Goal: Transaction & Acquisition: Purchase product/service

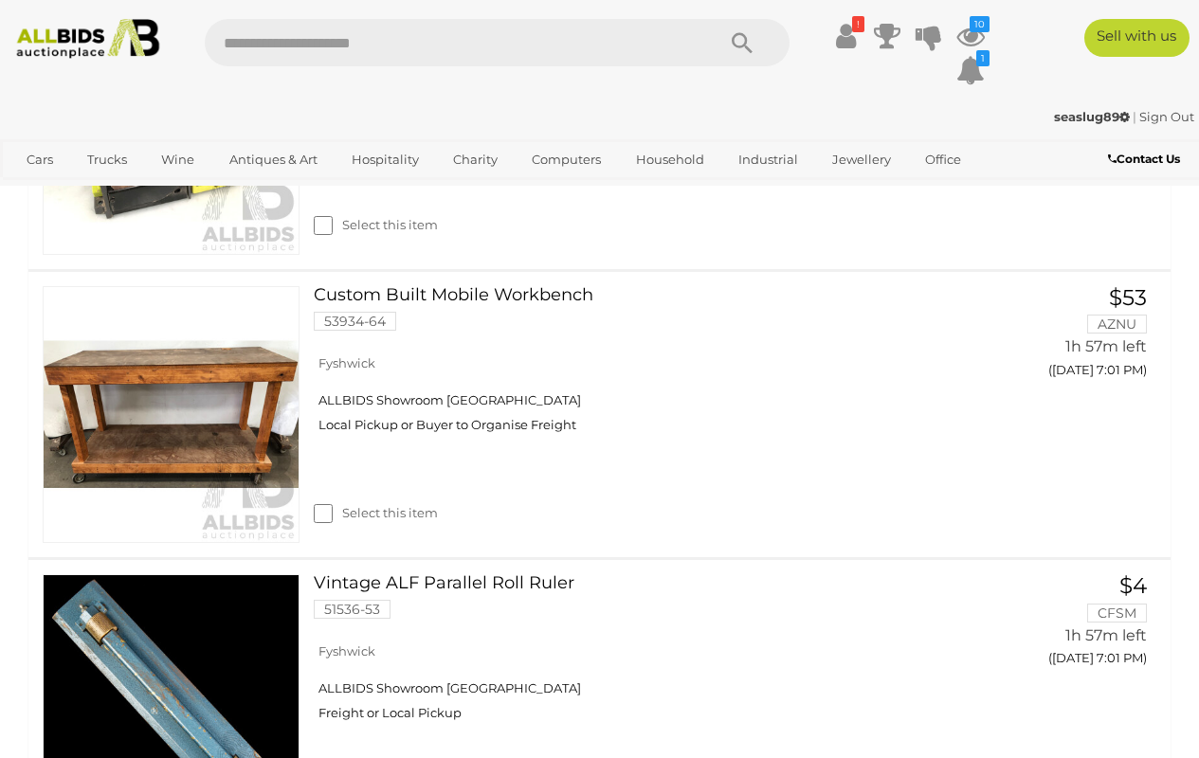
scroll to position [569, 0]
click at [220, 384] on link at bounding box center [171, 414] width 257 height 257
click at [210, 658] on link at bounding box center [171, 702] width 257 height 257
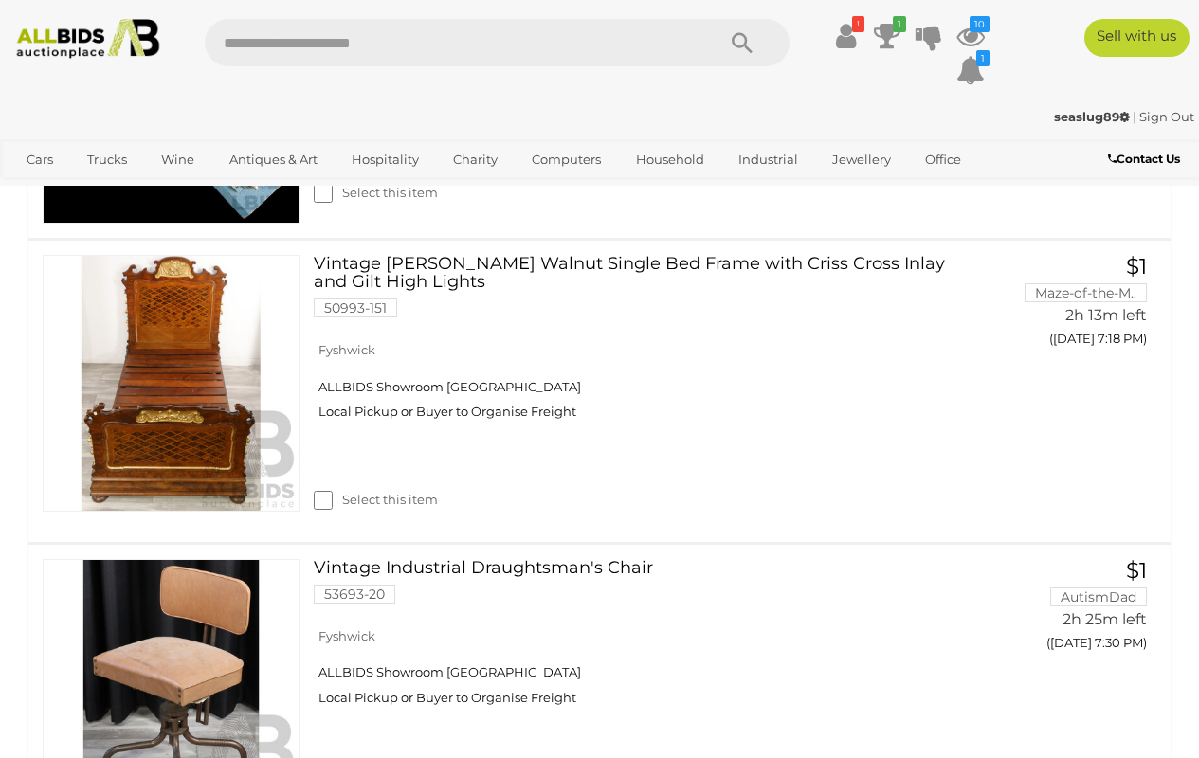
scroll to position [1183, 0]
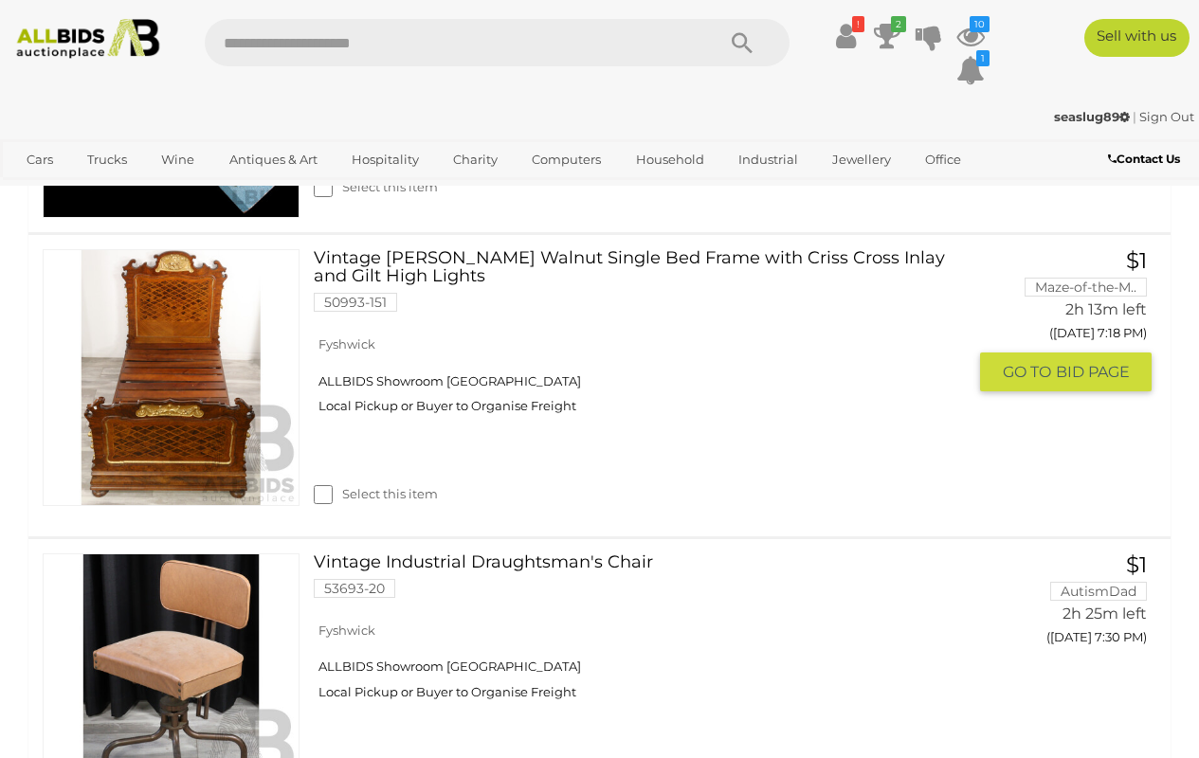
click at [175, 431] on img at bounding box center [171, 377] width 255 height 255
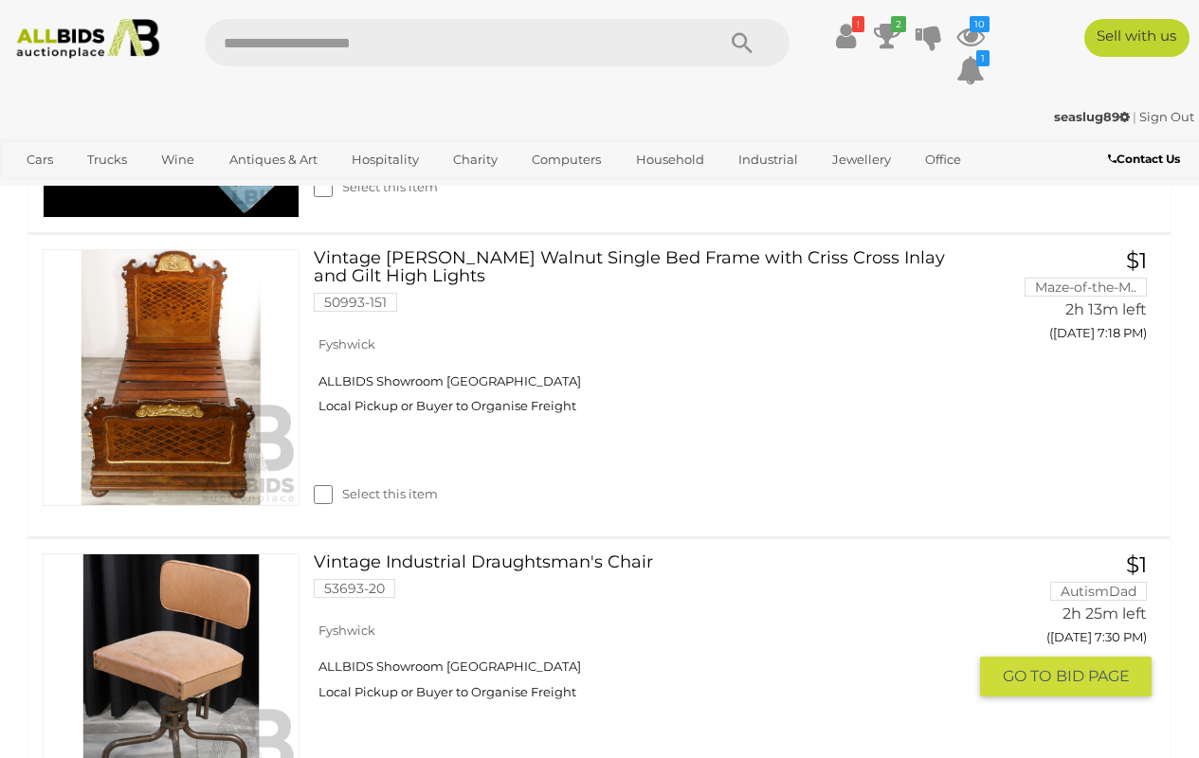
click at [161, 606] on link at bounding box center [171, 681] width 257 height 257
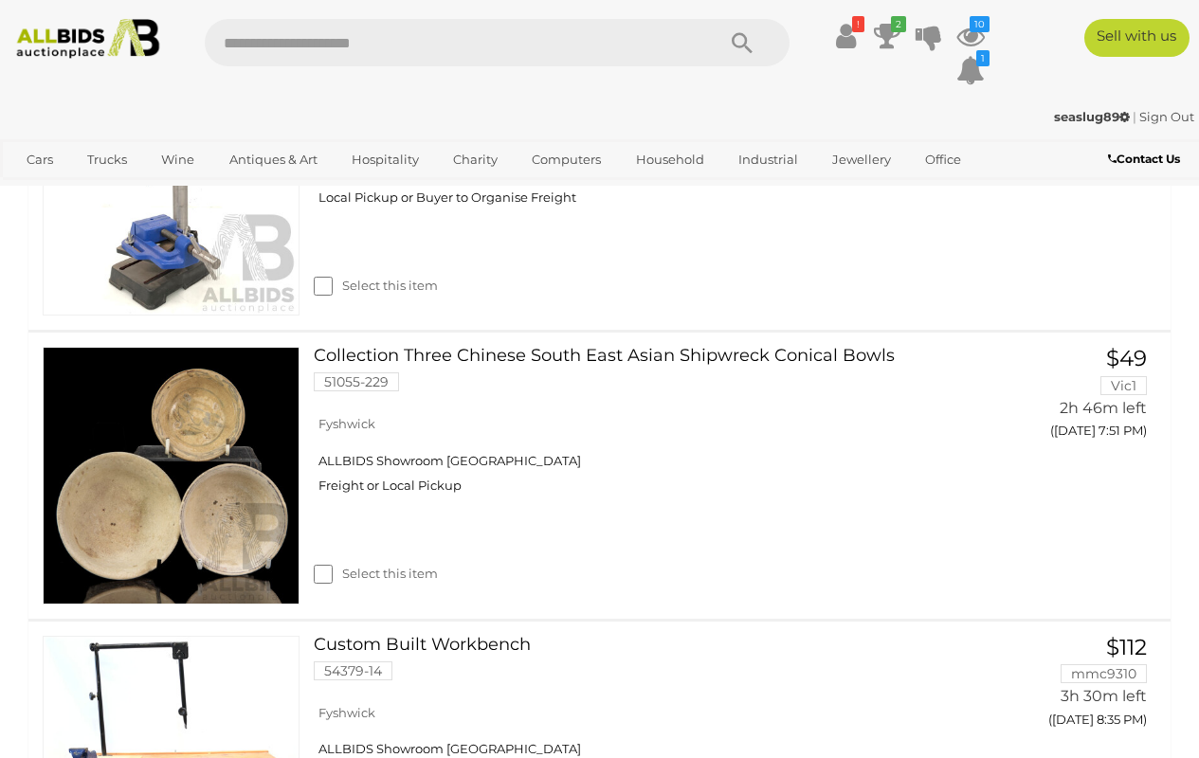
scroll to position [2061, 0]
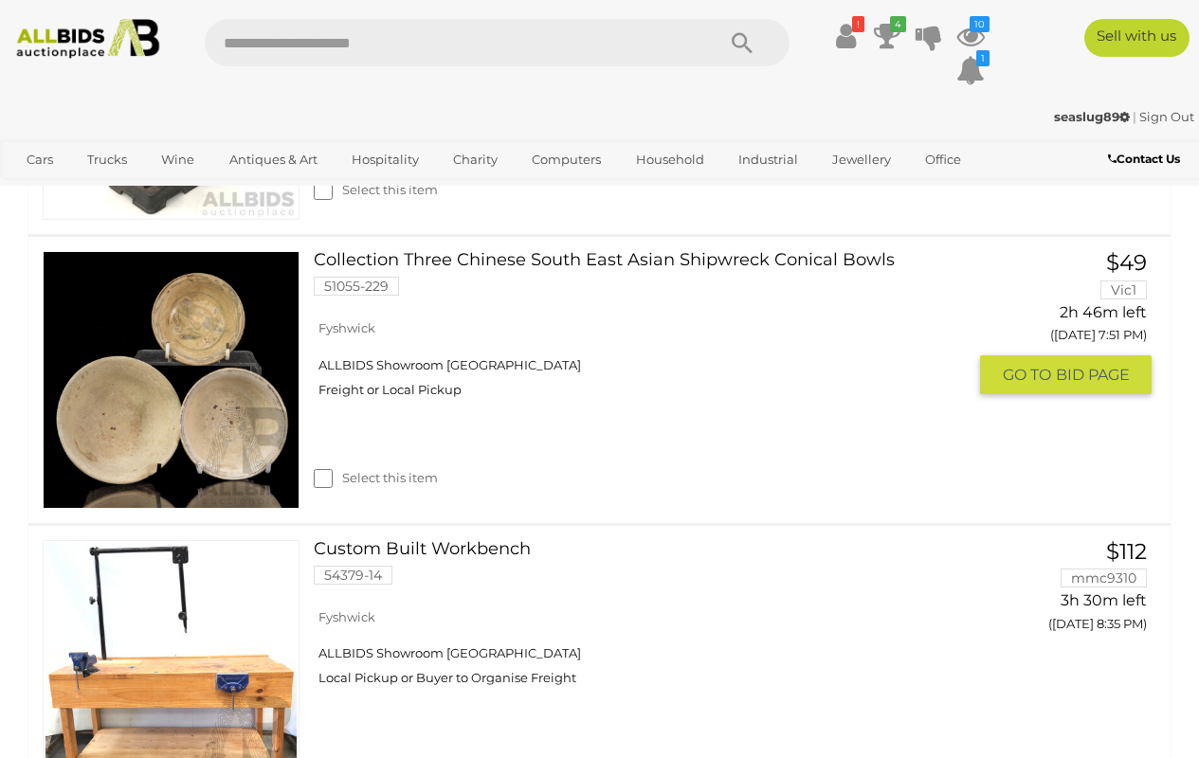
click at [221, 418] on img at bounding box center [171, 379] width 255 height 255
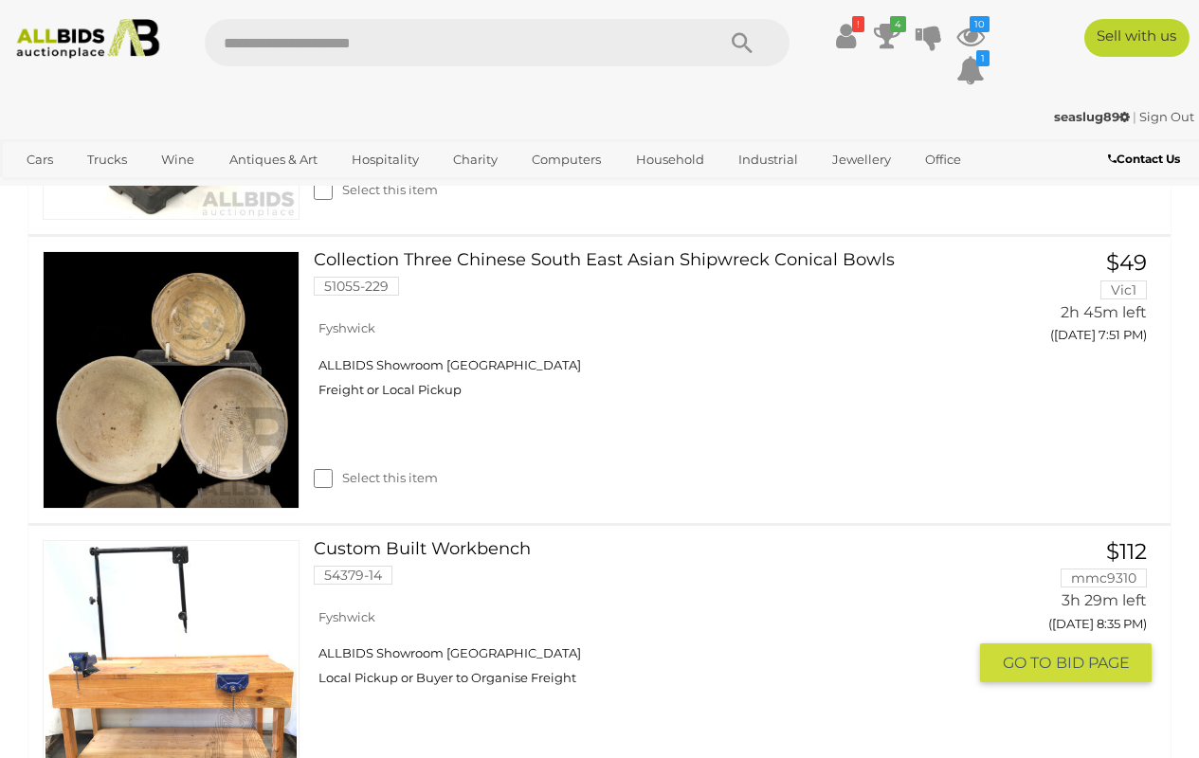
click at [152, 680] on link at bounding box center [171, 668] width 257 height 257
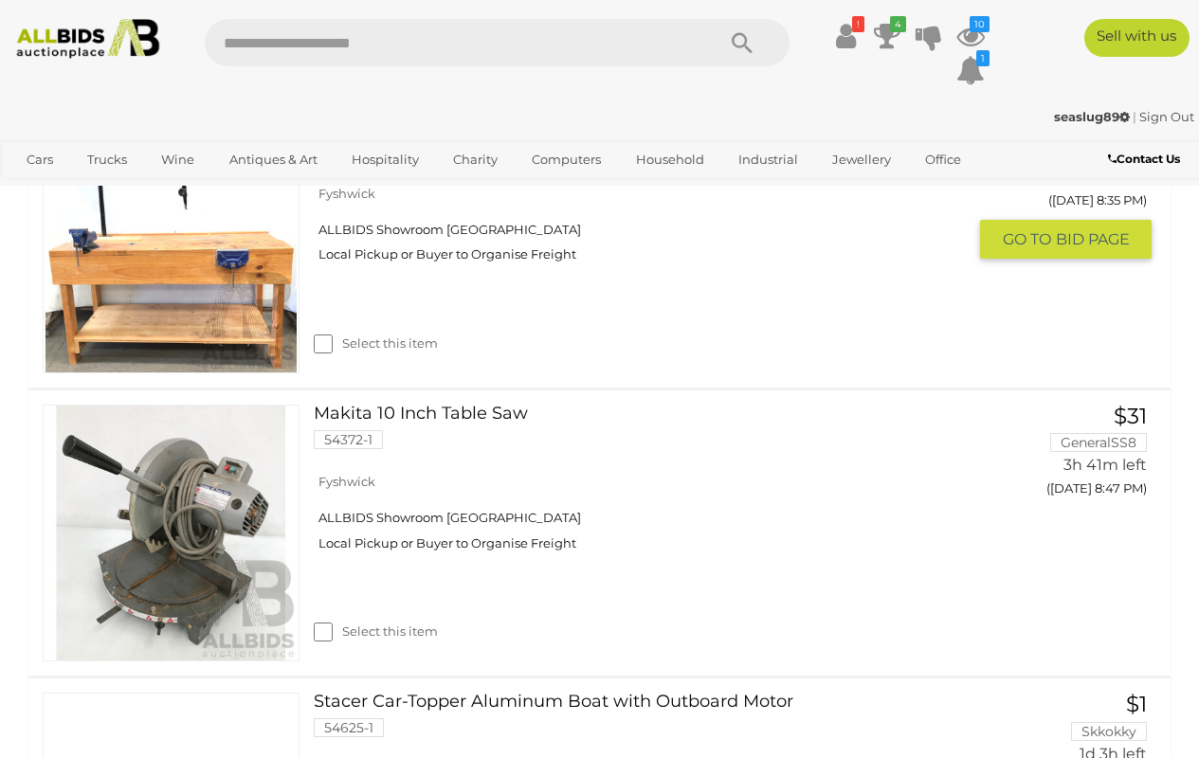
scroll to position [2620, 0]
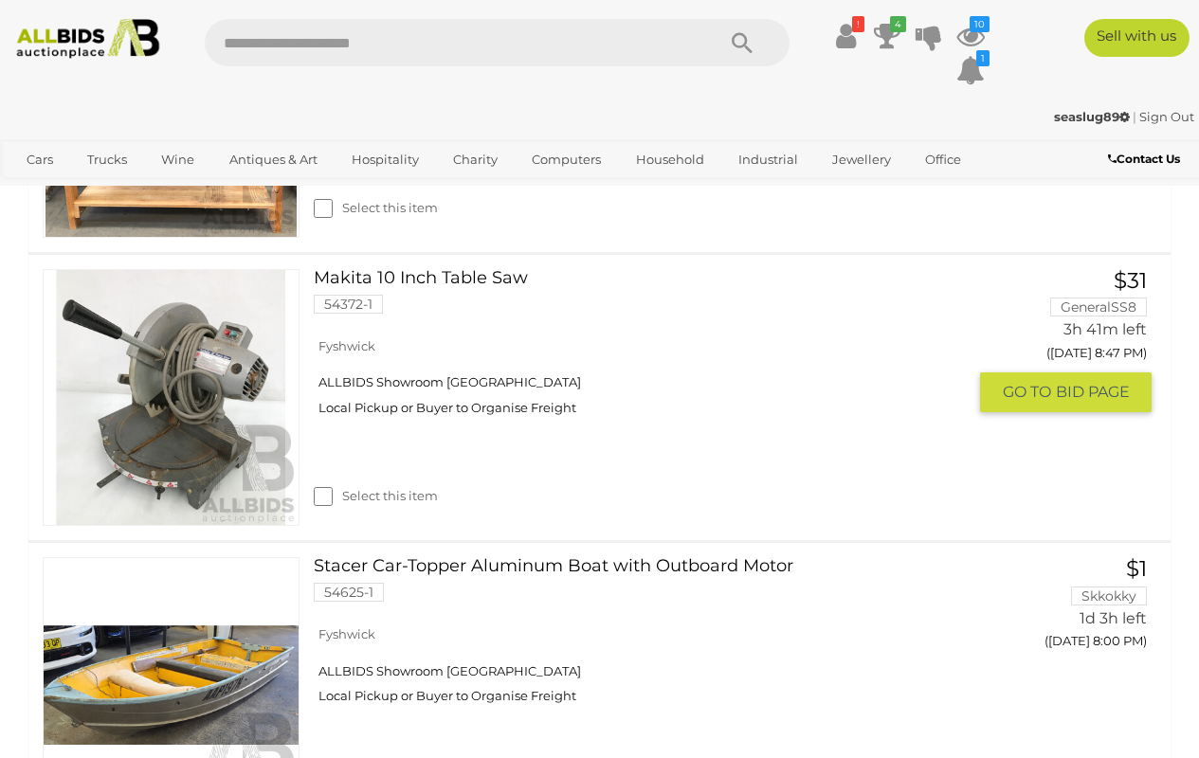
click at [198, 381] on link at bounding box center [171, 397] width 257 height 257
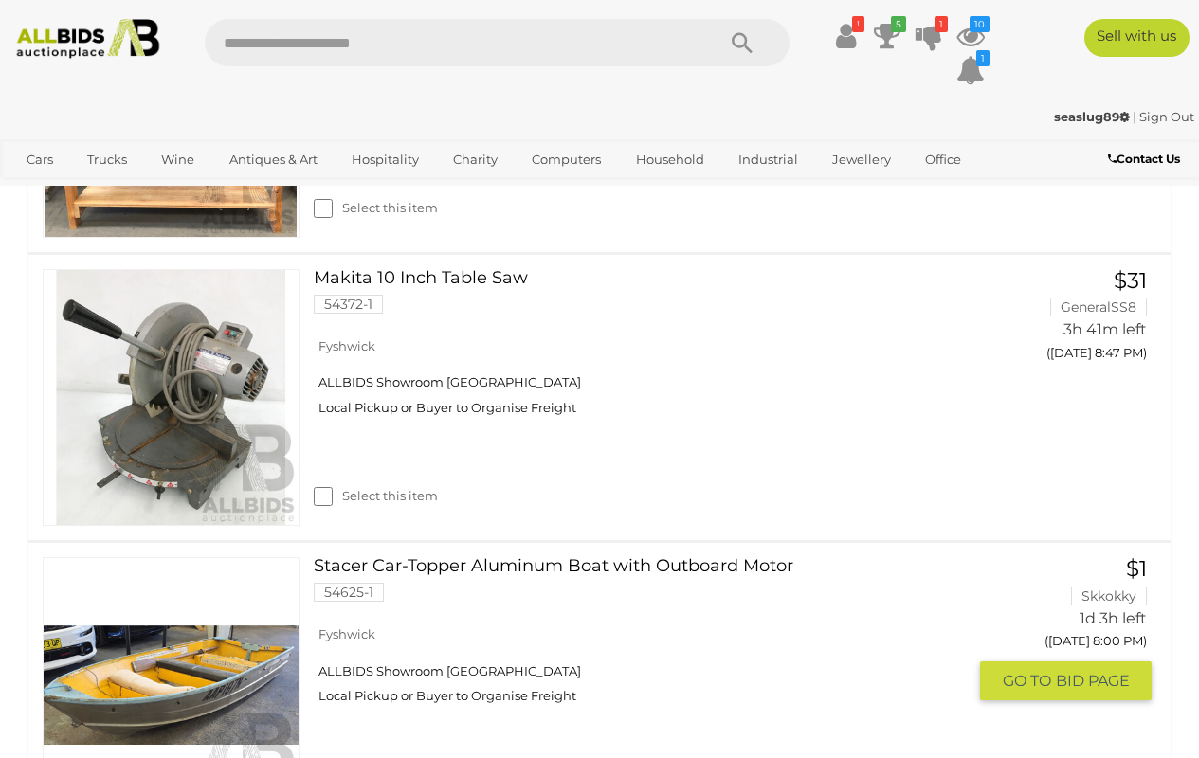
click at [217, 651] on link at bounding box center [171, 685] width 257 height 257
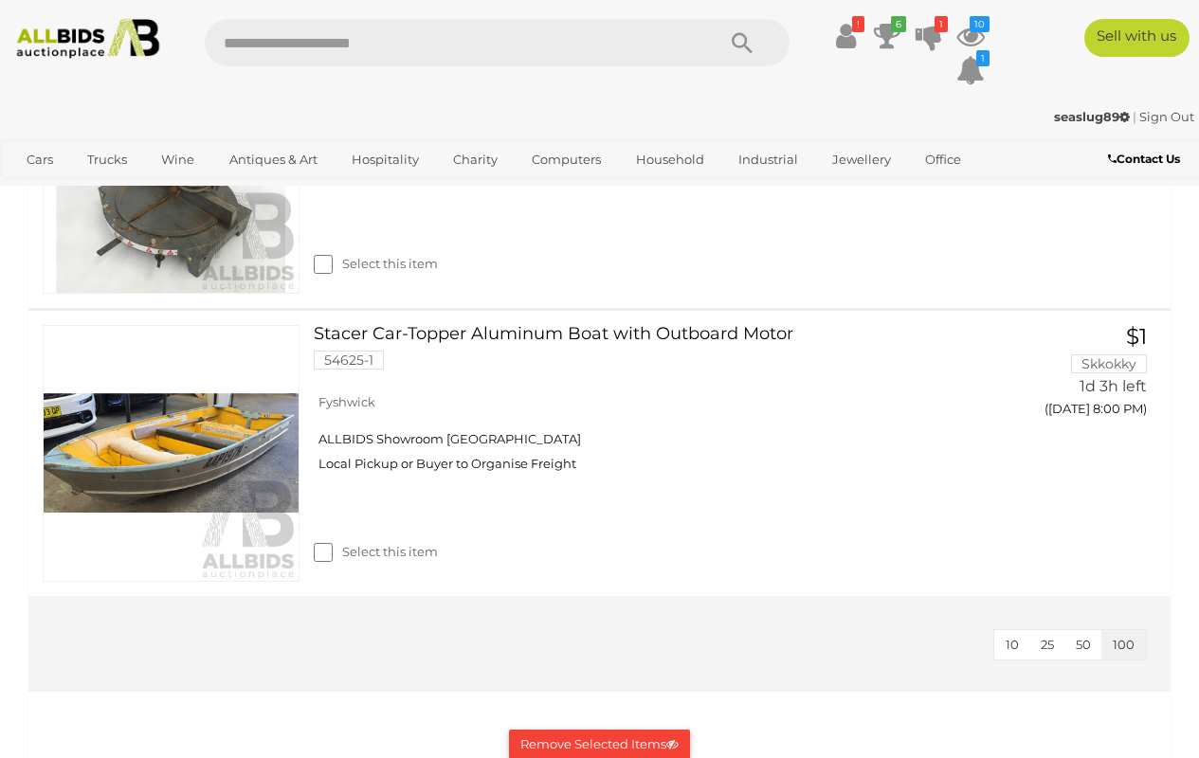
scroll to position [2903, 0]
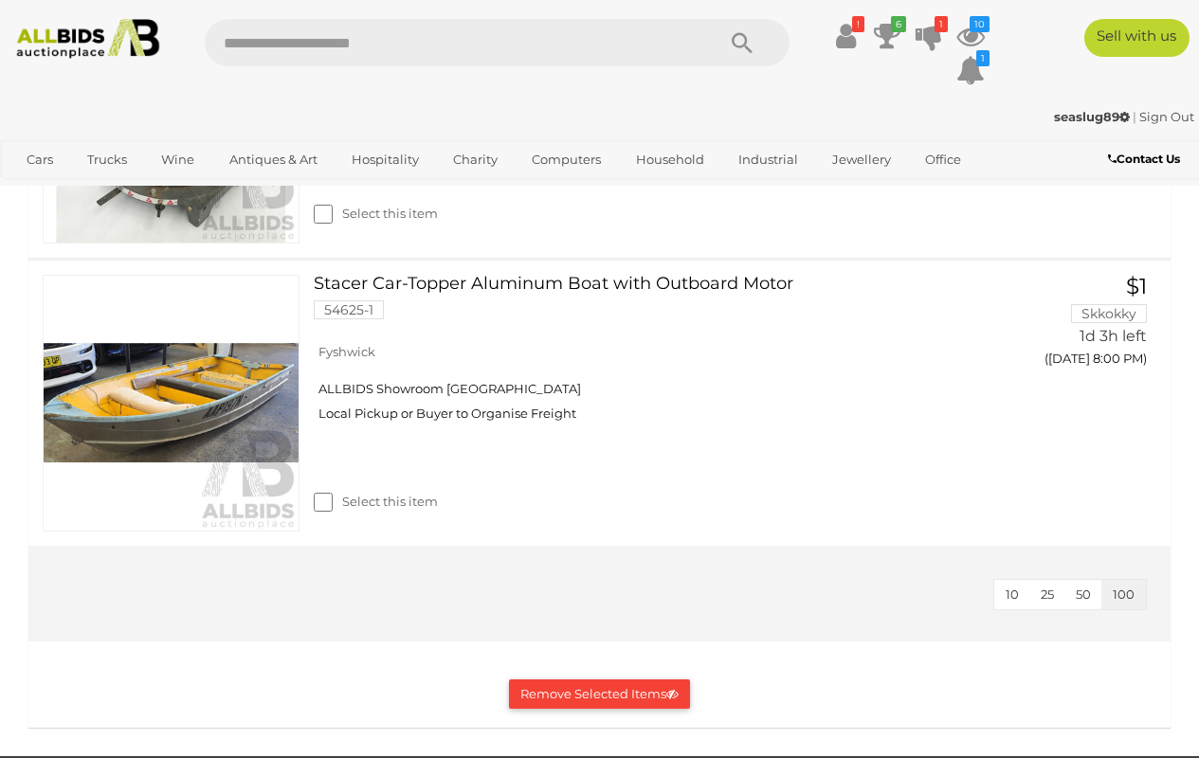
click at [573, 680] on button "Remove Selected Items" at bounding box center [599, 694] width 181 height 29
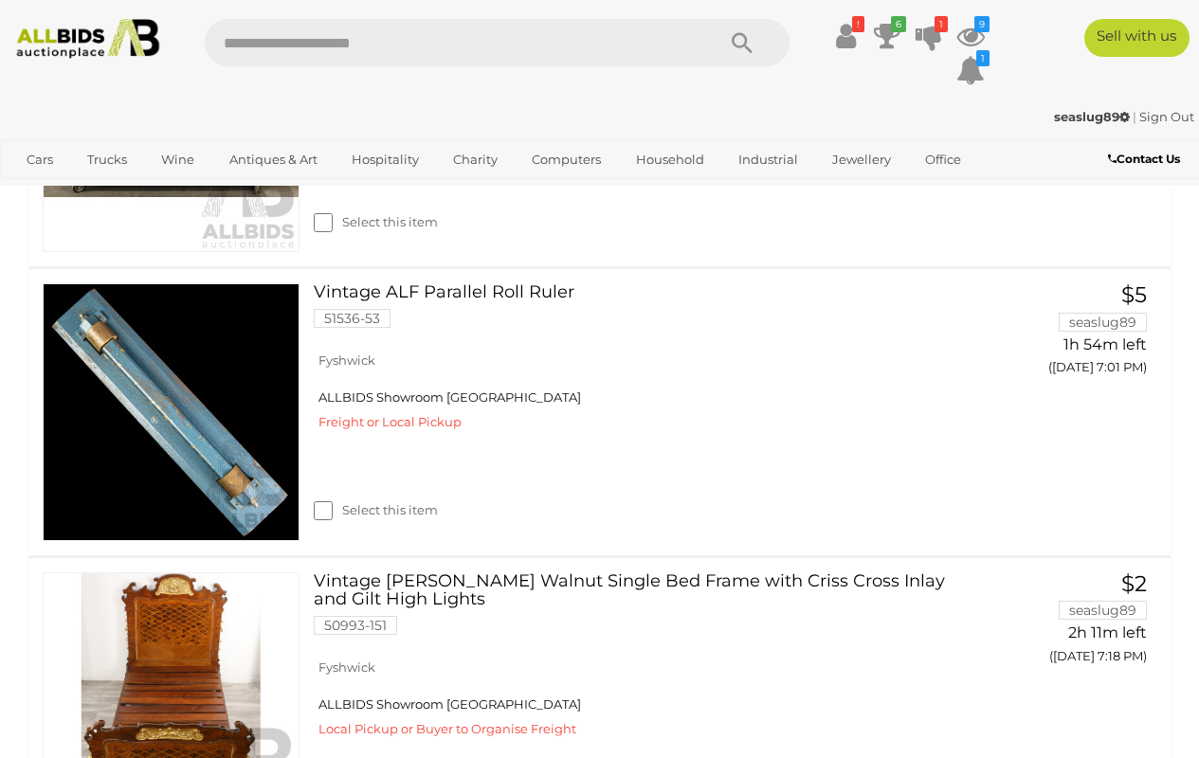
scroll to position [1616, 0]
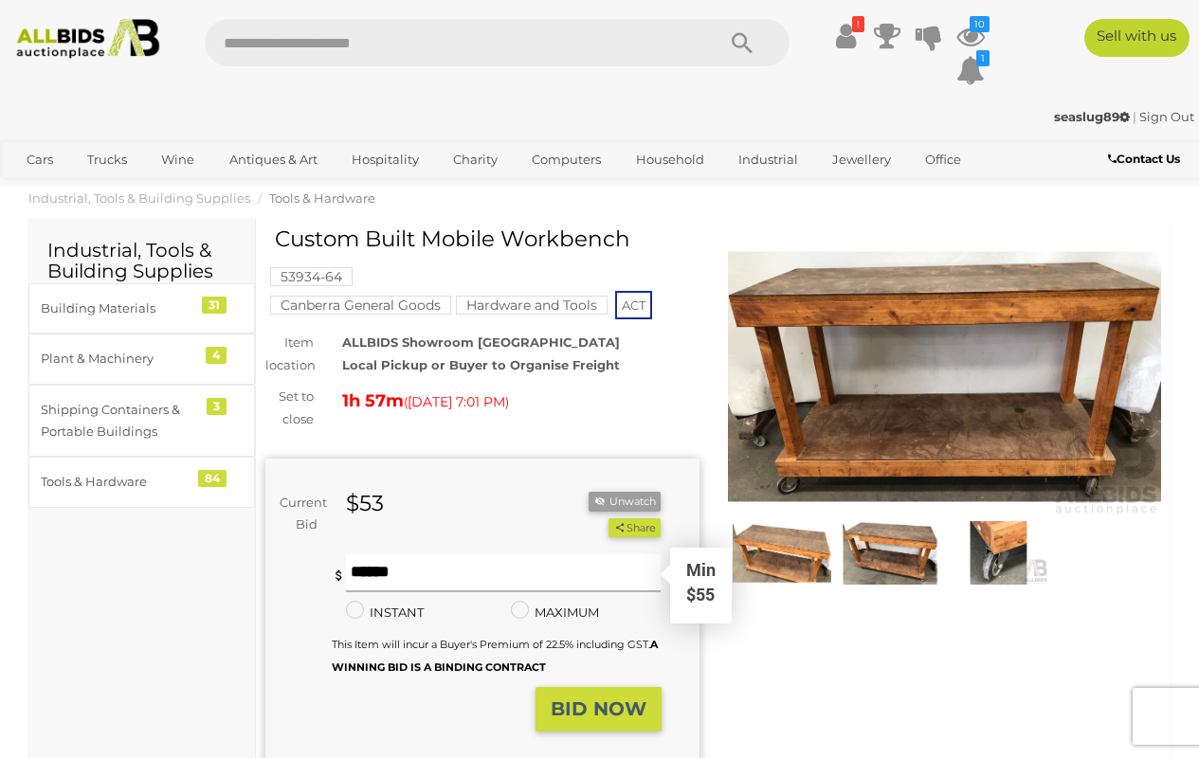
click at [458, 571] on input "text" at bounding box center [504, 573] width 316 height 38
type input "**"
click at [580, 705] on strong "BID NOW" at bounding box center [599, 709] width 96 height 23
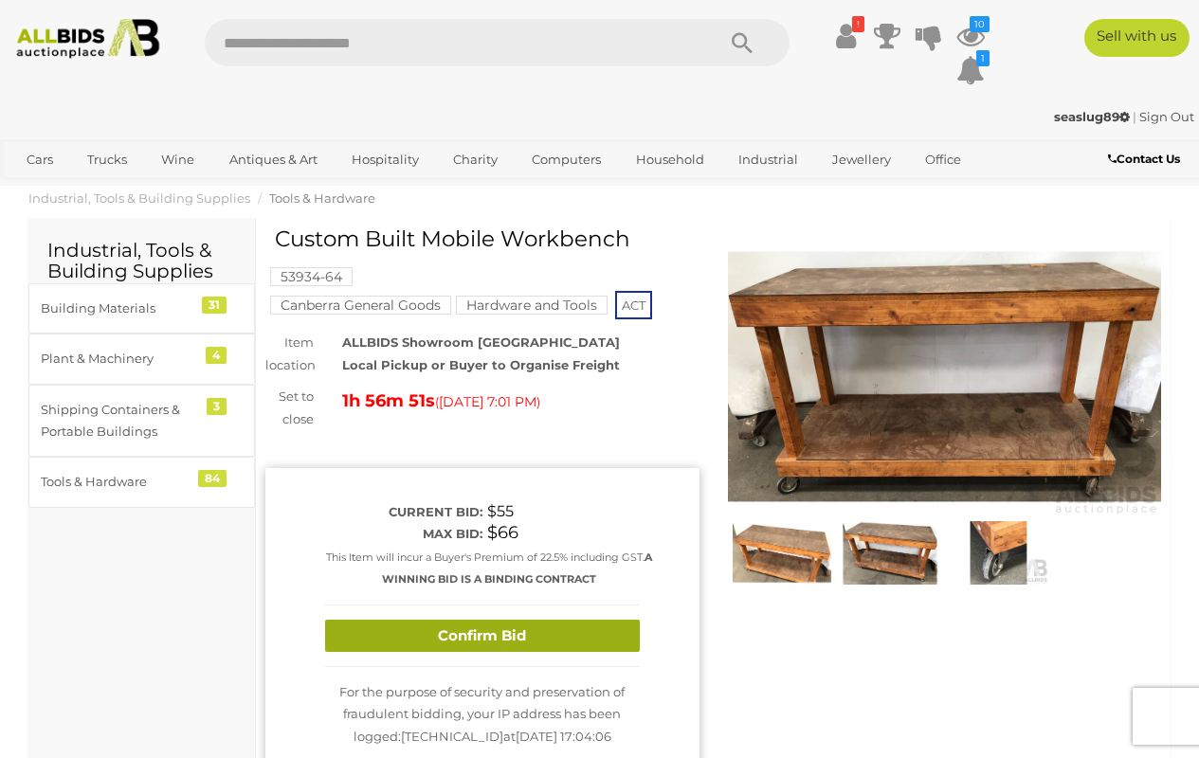
click at [544, 633] on button "Confirm Bid" at bounding box center [482, 636] width 315 height 33
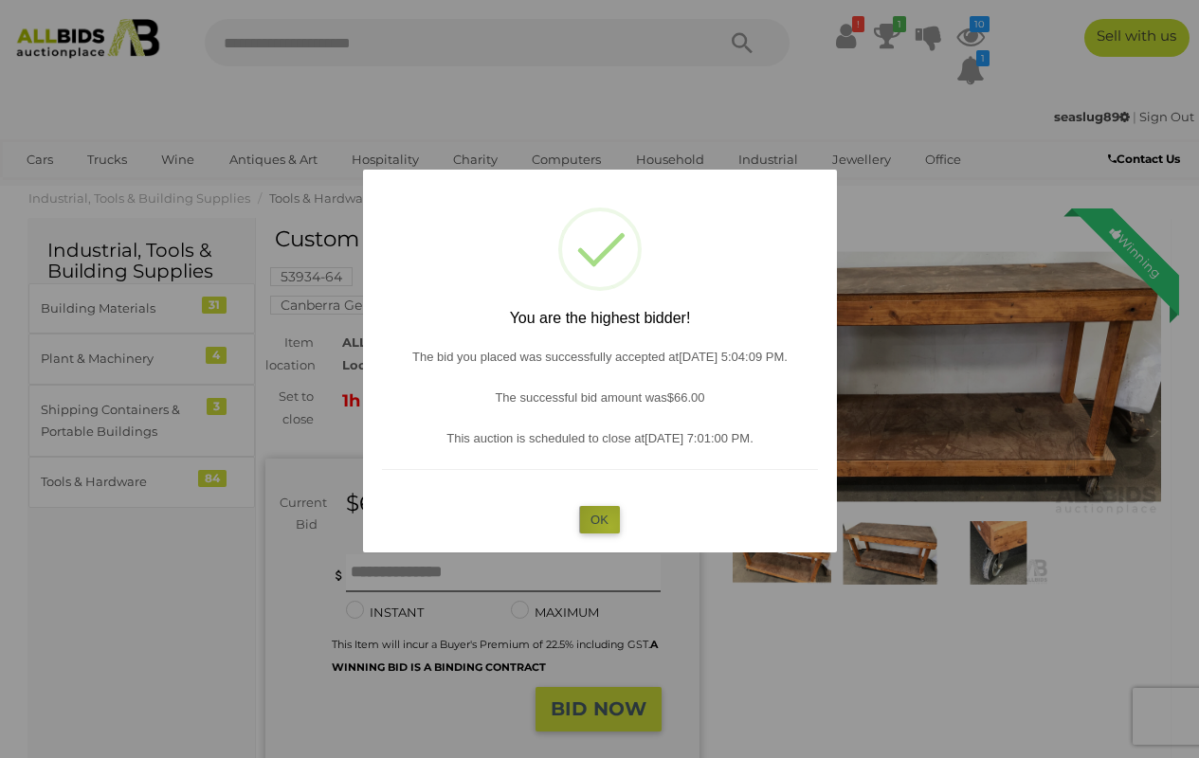
click at [610, 525] on button "OK" at bounding box center [599, 519] width 41 height 27
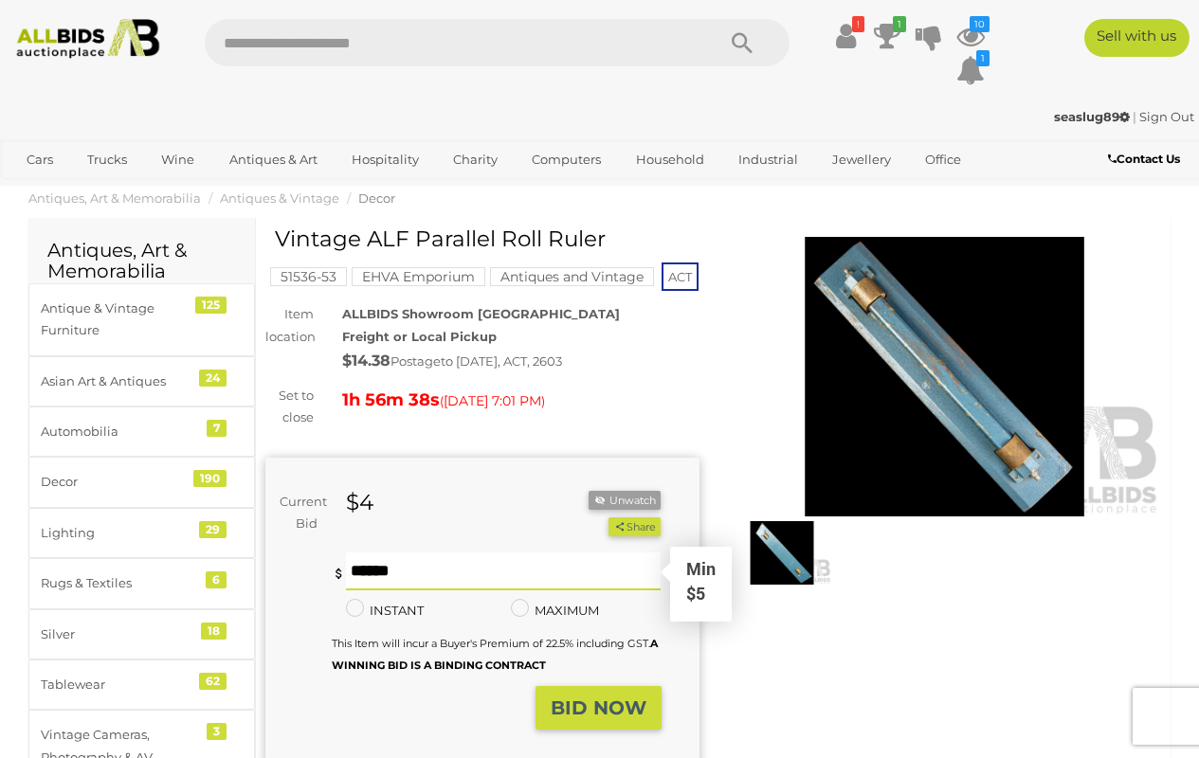
type input "*"
click at [563, 716] on strong "BID NOW" at bounding box center [599, 708] width 96 height 23
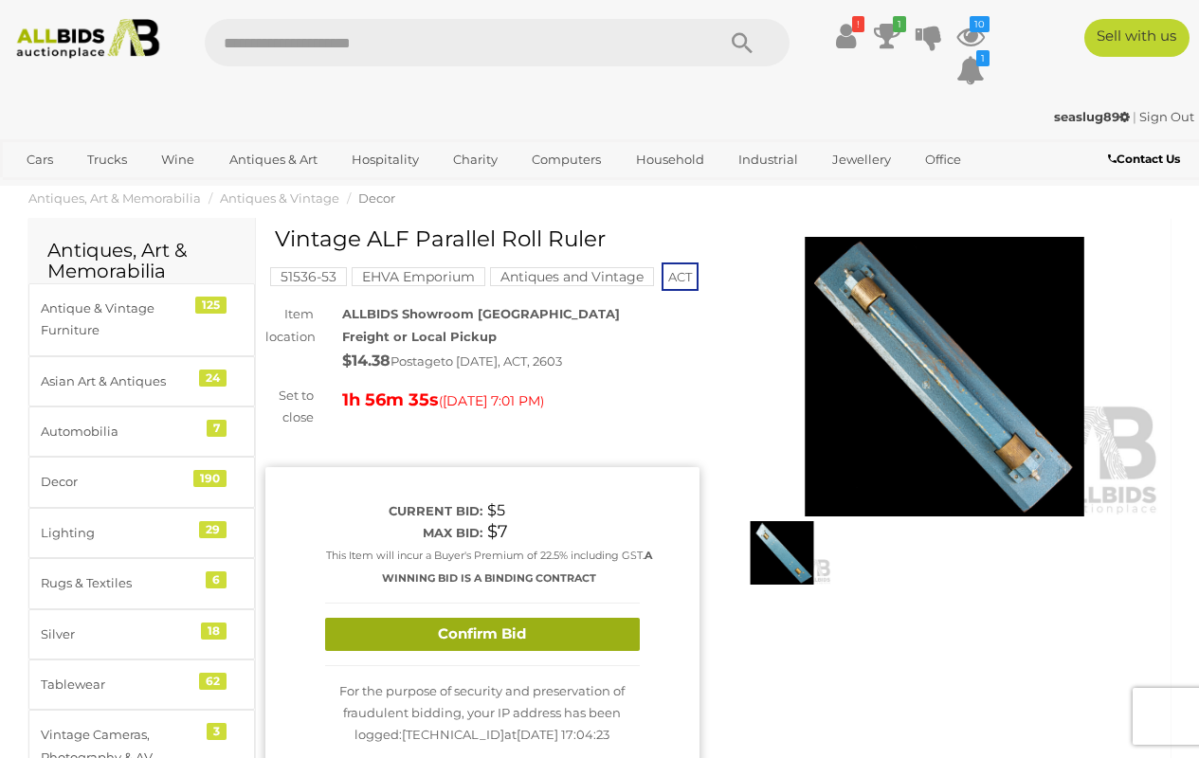
click at [492, 648] on button "Confirm Bid" at bounding box center [482, 634] width 315 height 33
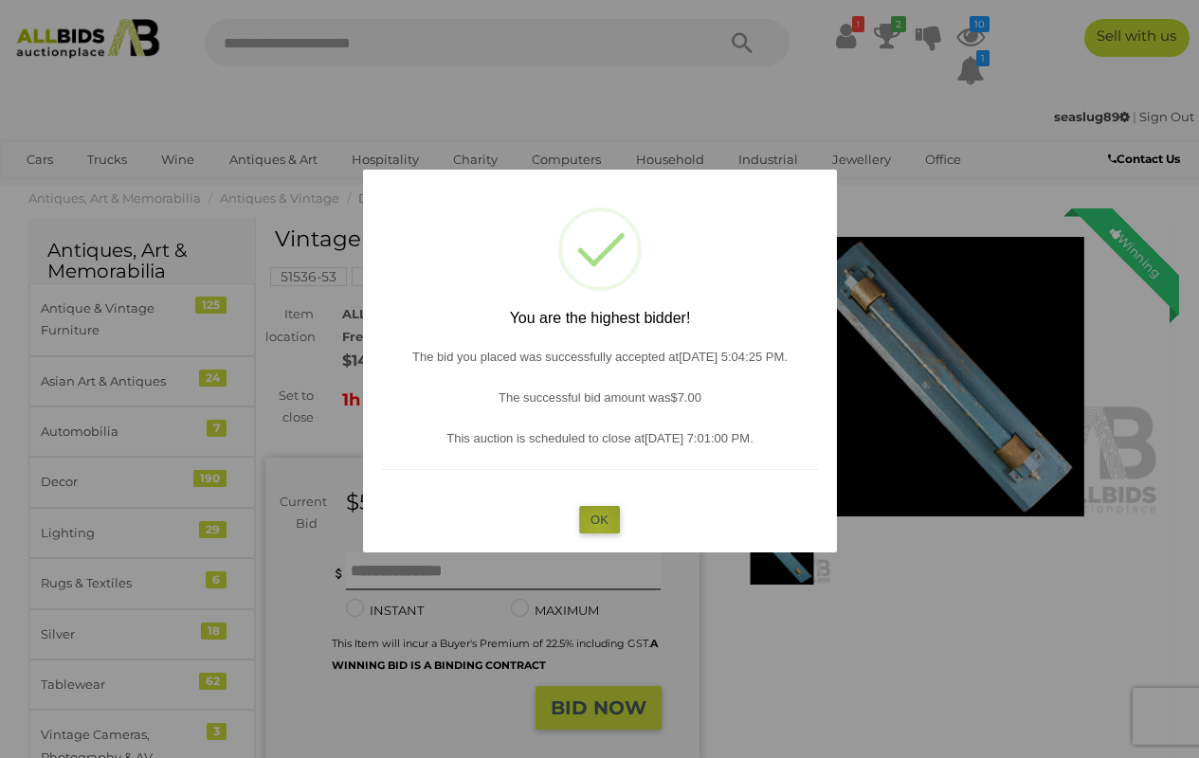
click at [598, 528] on button "OK" at bounding box center [599, 519] width 41 height 27
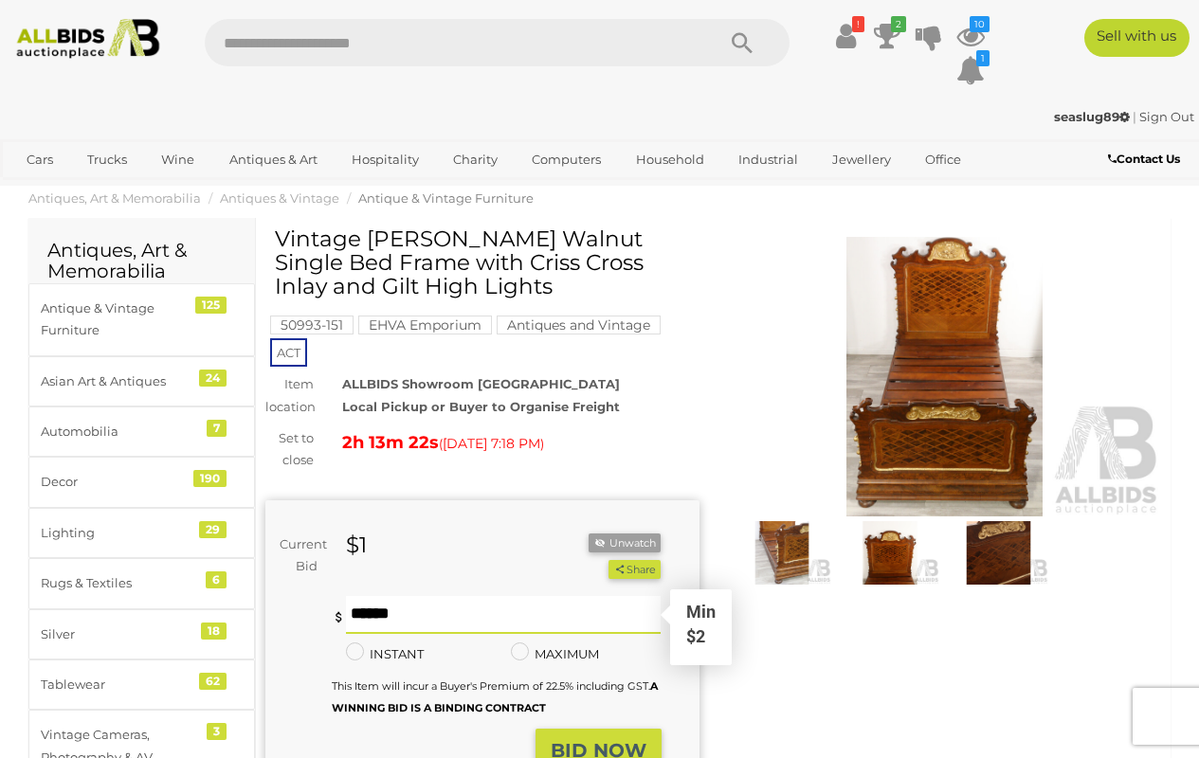
type input "**"
click at [589, 739] on strong "BID NOW" at bounding box center [599, 750] width 96 height 23
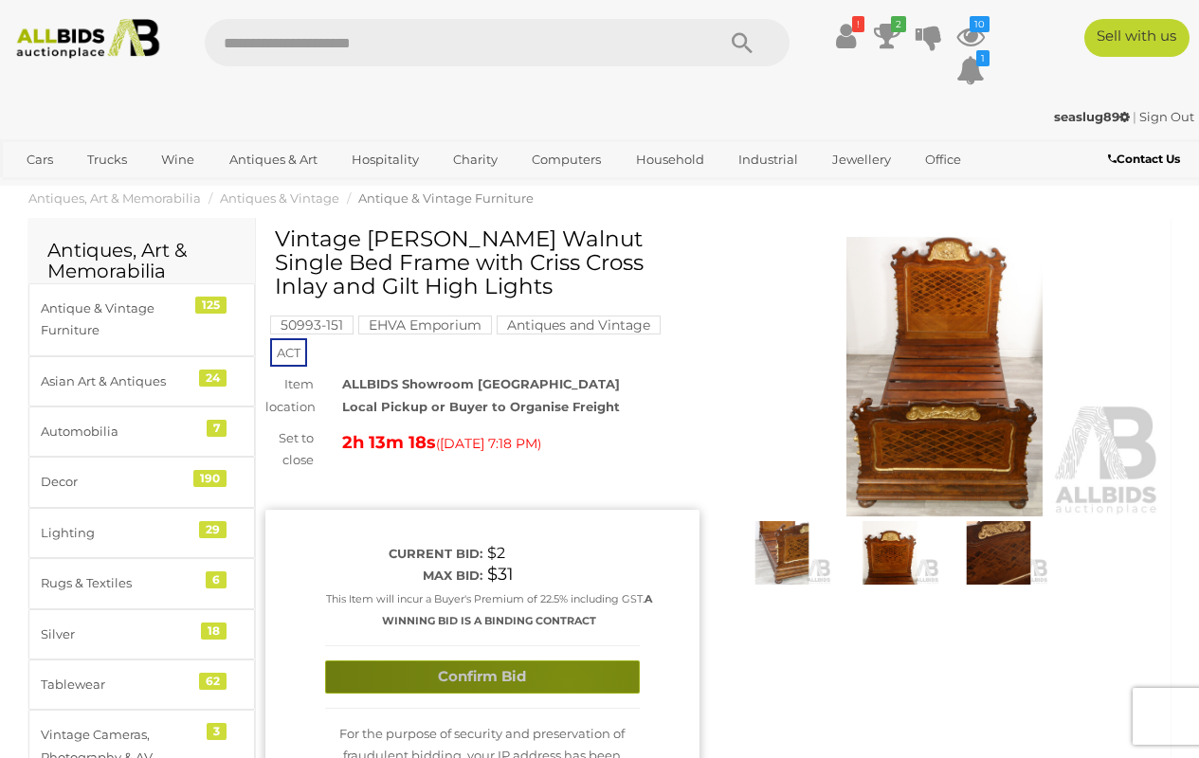
click at [568, 678] on button "Confirm Bid" at bounding box center [482, 677] width 315 height 33
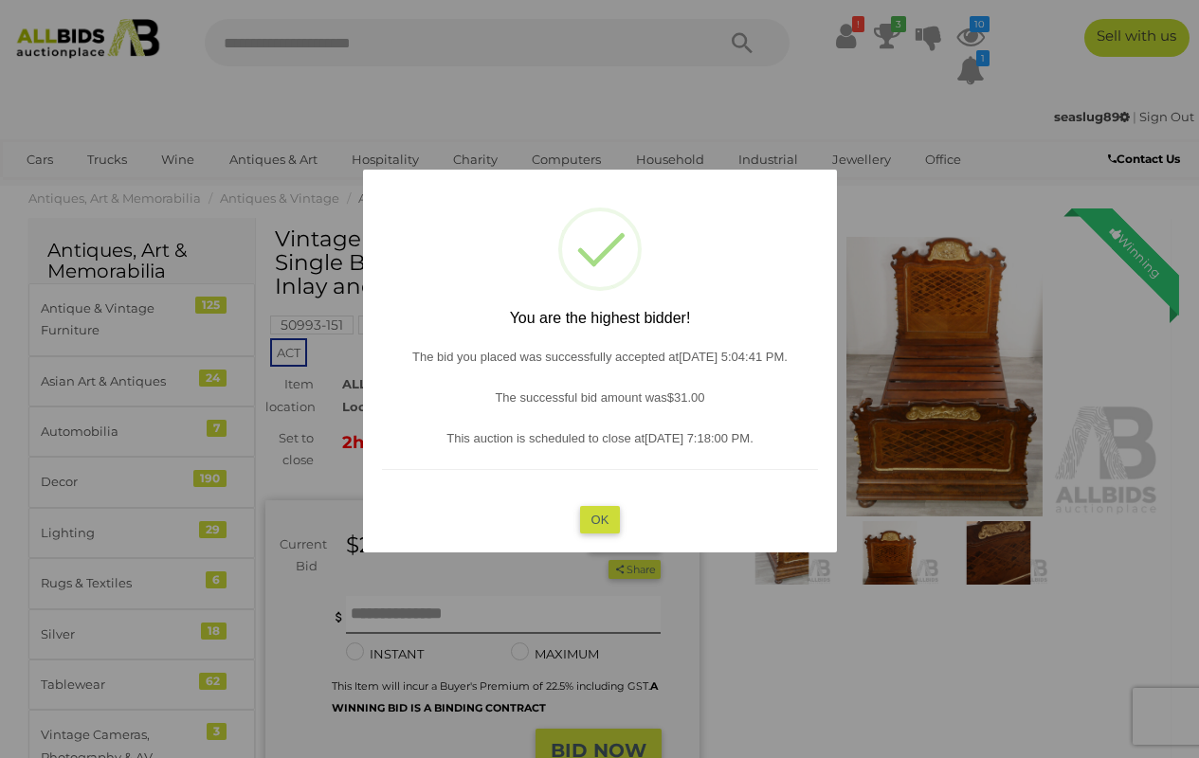
click at [593, 519] on button "OK" at bounding box center [599, 519] width 41 height 27
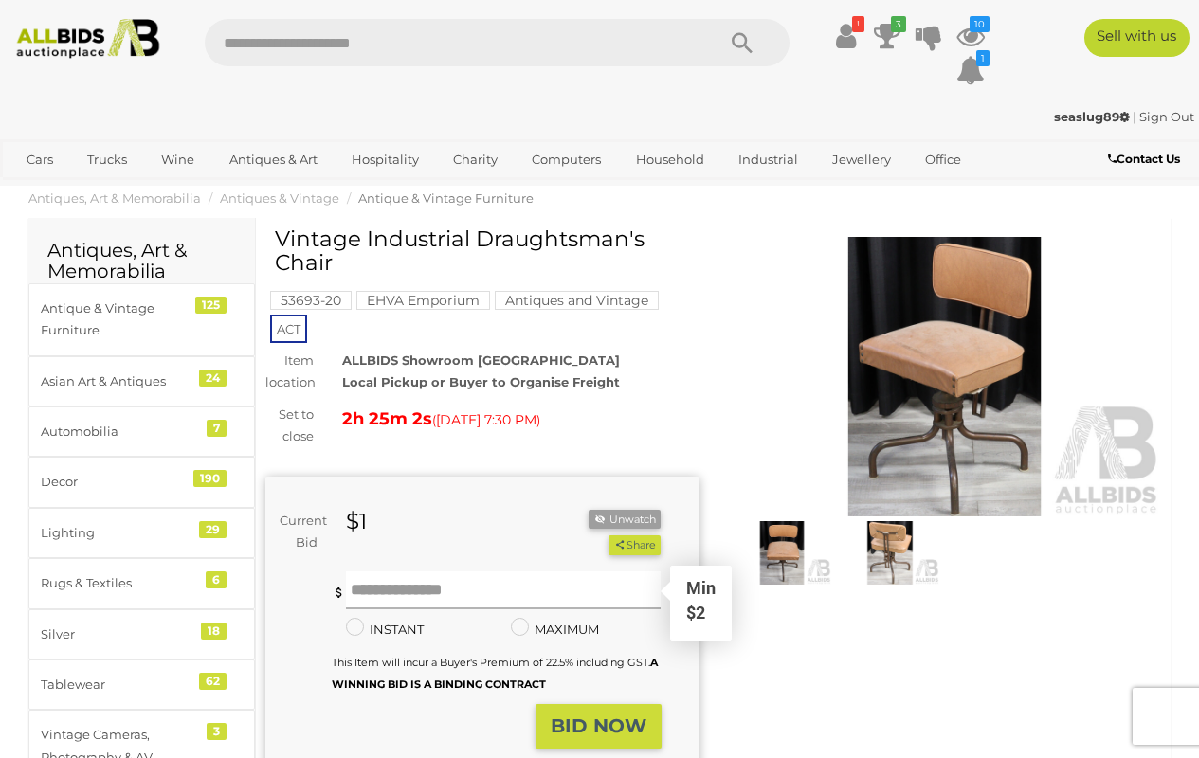
click at [408, 592] on input "text" at bounding box center [504, 590] width 316 height 38
type input "**"
click at [621, 724] on strong "BID NOW" at bounding box center [599, 726] width 96 height 23
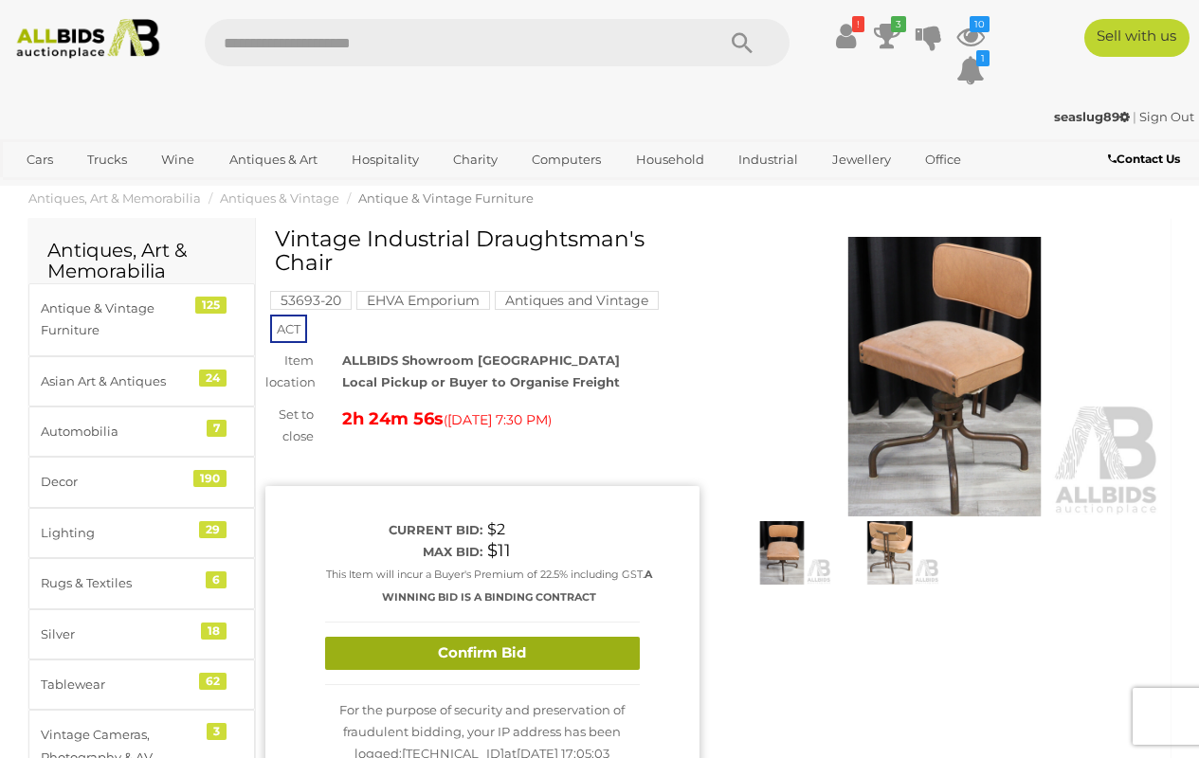
click at [552, 651] on button "Confirm Bid" at bounding box center [482, 653] width 315 height 33
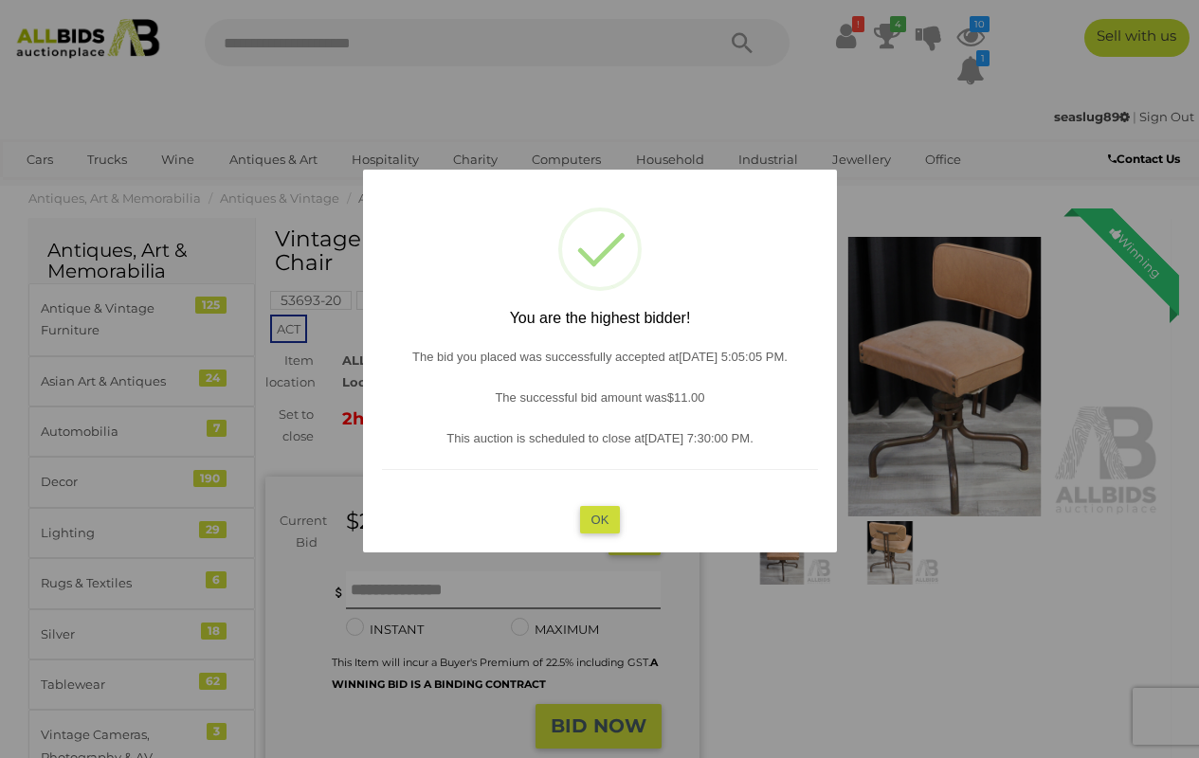
click at [601, 520] on button "OK" at bounding box center [599, 519] width 41 height 27
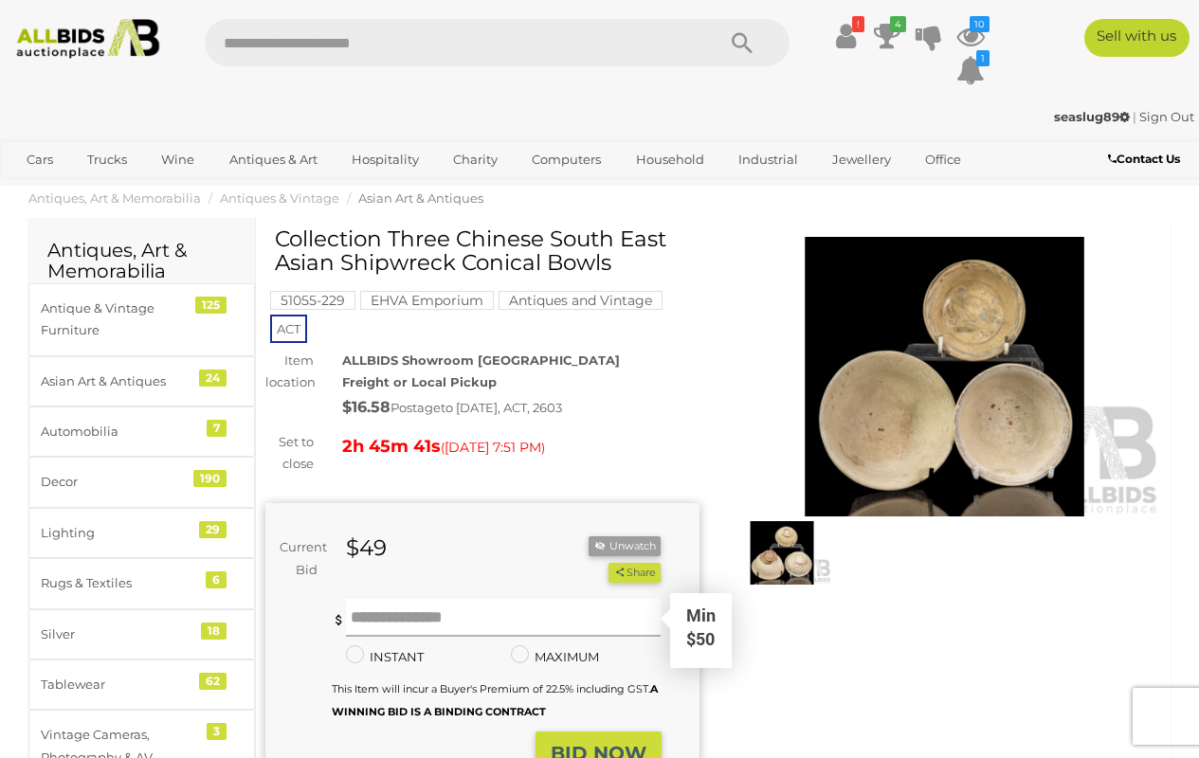
click at [463, 615] on input "text" at bounding box center [504, 618] width 316 height 38
type input "**"
click at [583, 742] on strong "BID NOW" at bounding box center [599, 753] width 96 height 23
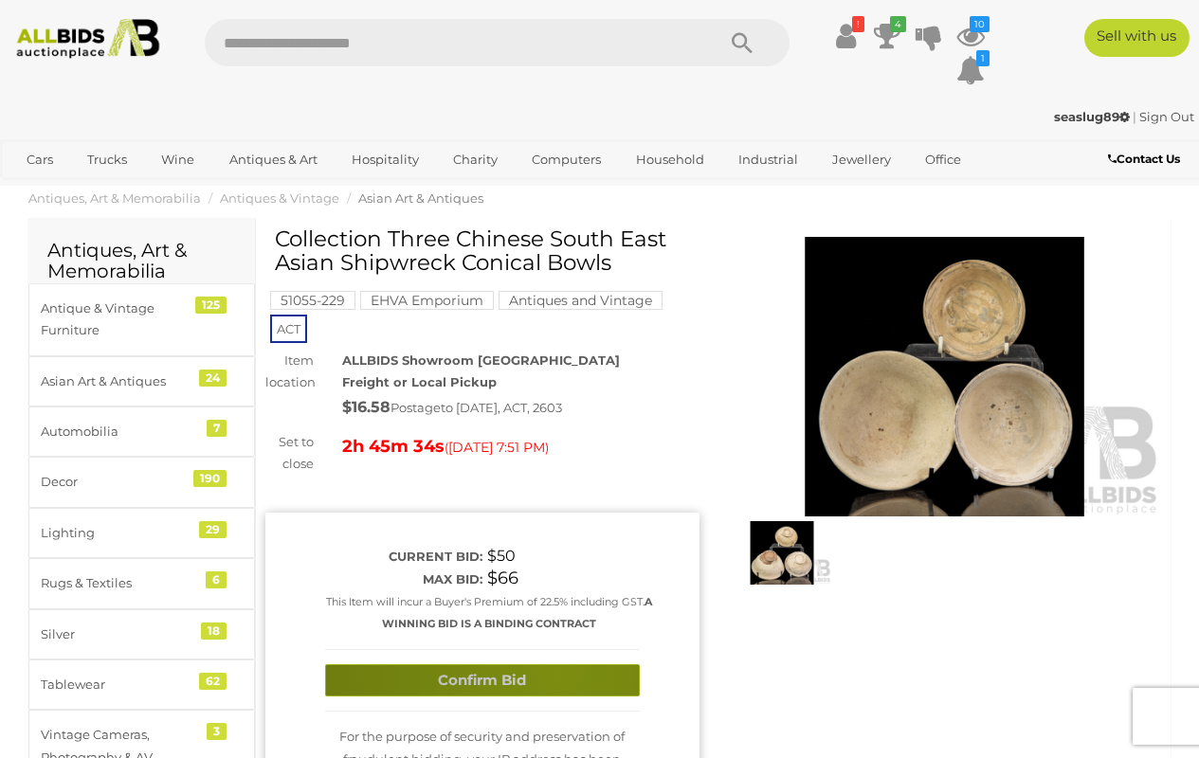
click at [557, 666] on button "Confirm Bid" at bounding box center [482, 680] width 315 height 33
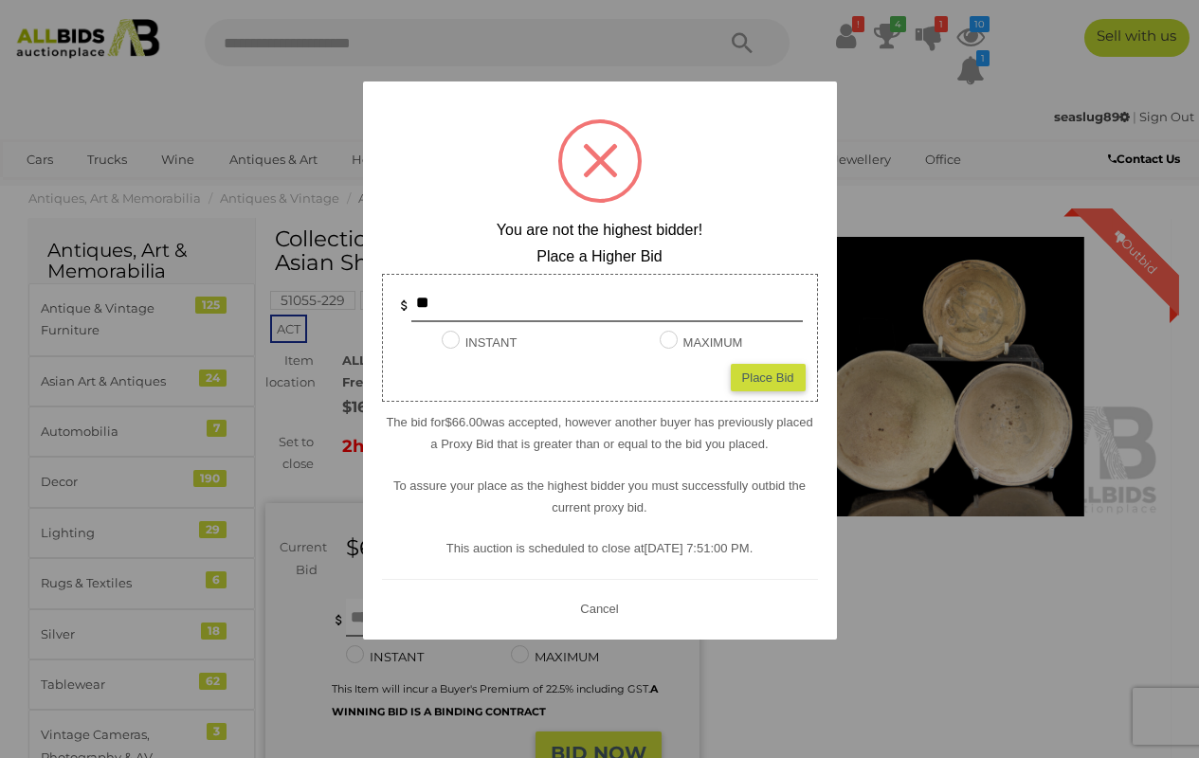
click at [617, 162] on div at bounding box center [599, 160] width 83 height 83
click at [600, 602] on button "Cancel" at bounding box center [598, 609] width 49 height 24
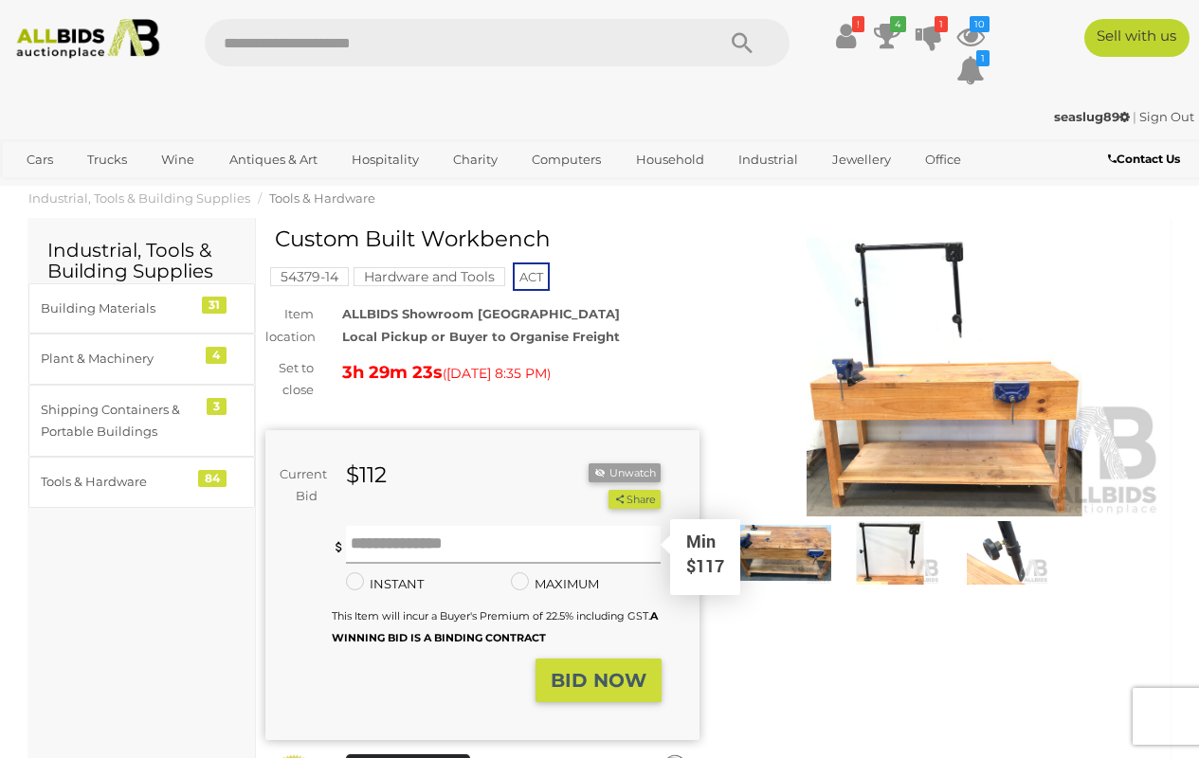
click at [398, 538] on input "text" at bounding box center [504, 545] width 316 height 38
type input "***"
click at [629, 680] on strong "BID NOW" at bounding box center [599, 680] width 96 height 23
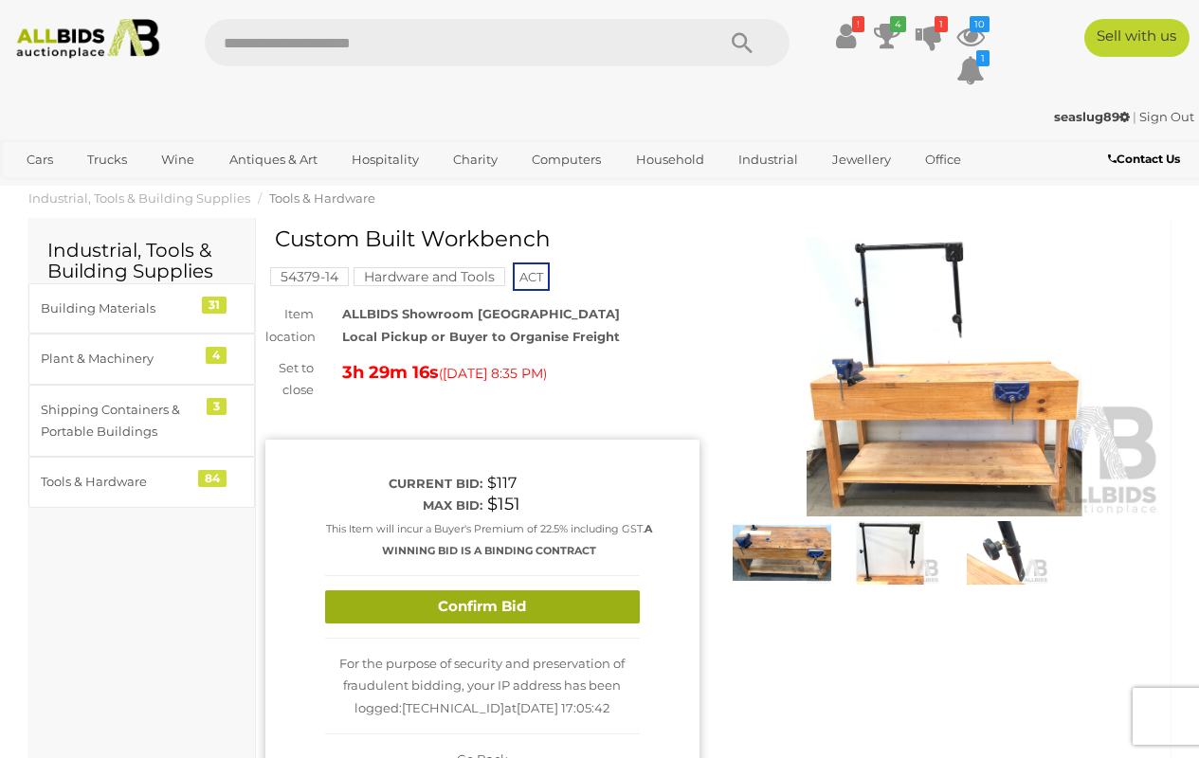
click at [566, 611] on button "Confirm Bid" at bounding box center [482, 606] width 315 height 33
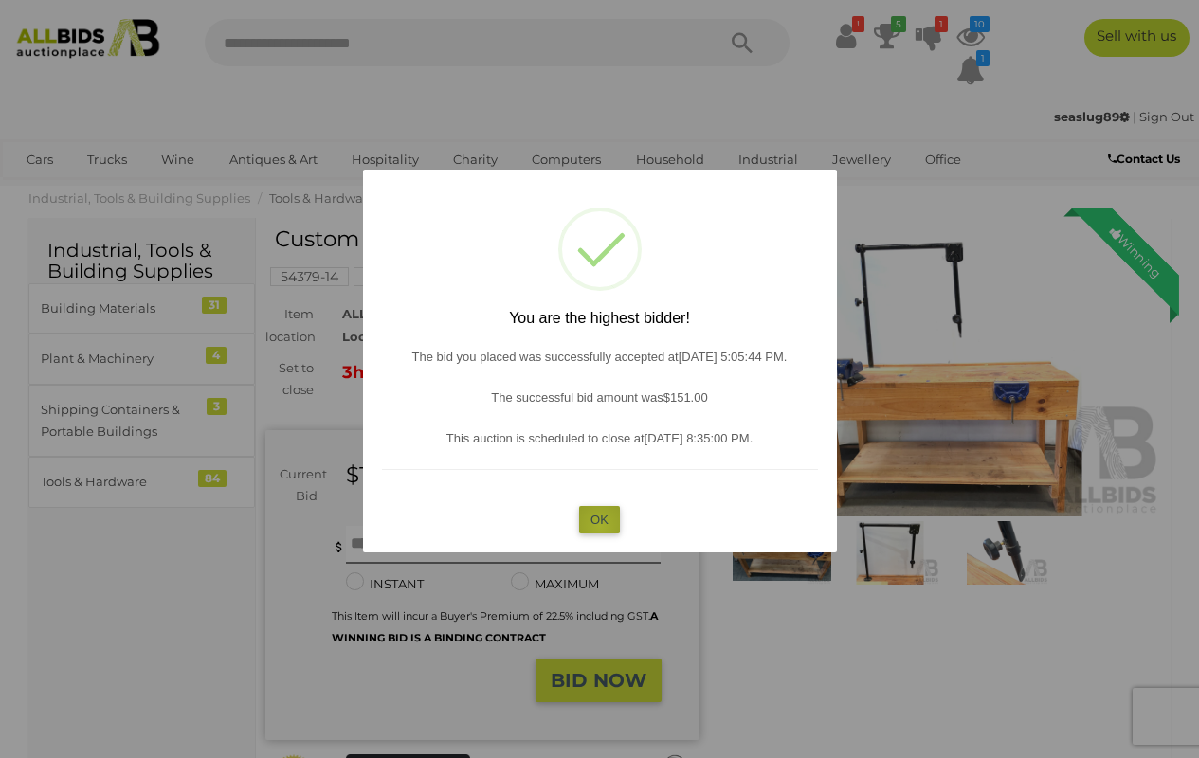
click at [600, 524] on button "OK" at bounding box center [599, 519] width 41 height 27
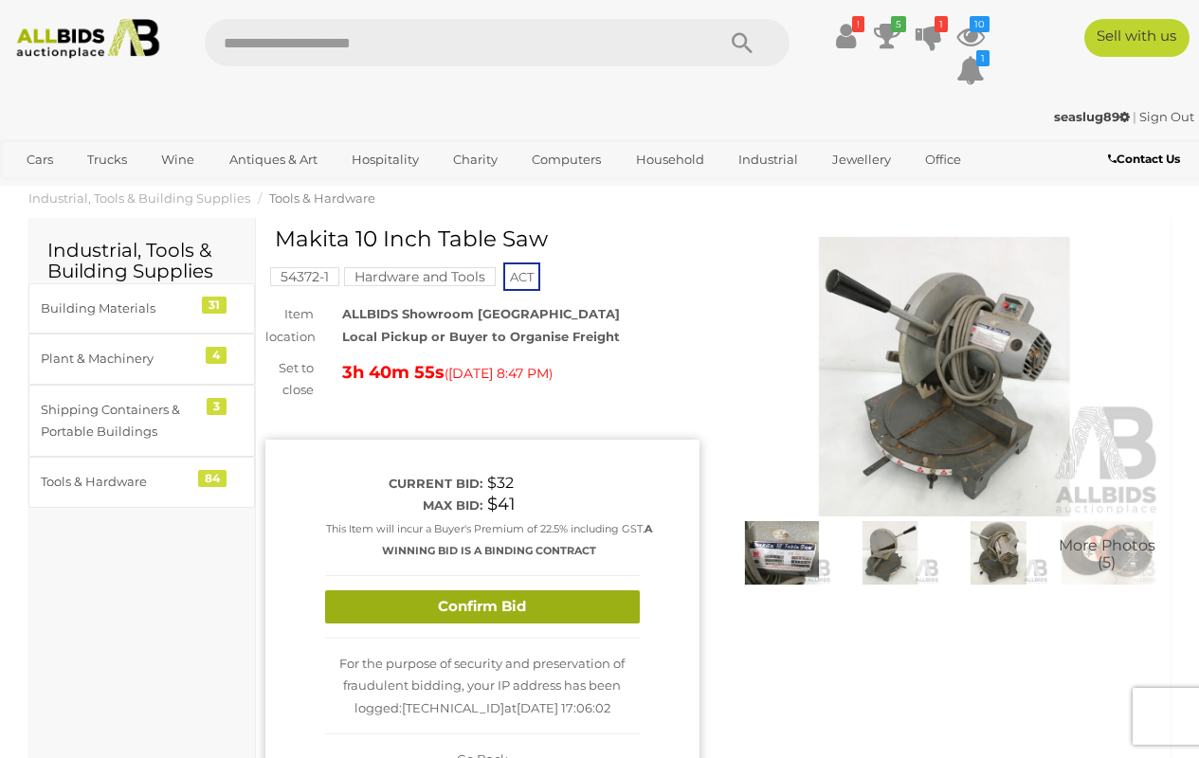
click at [521, 604] on button "Confirm Bid" at bounding box center [482, 606] width 315 height 33
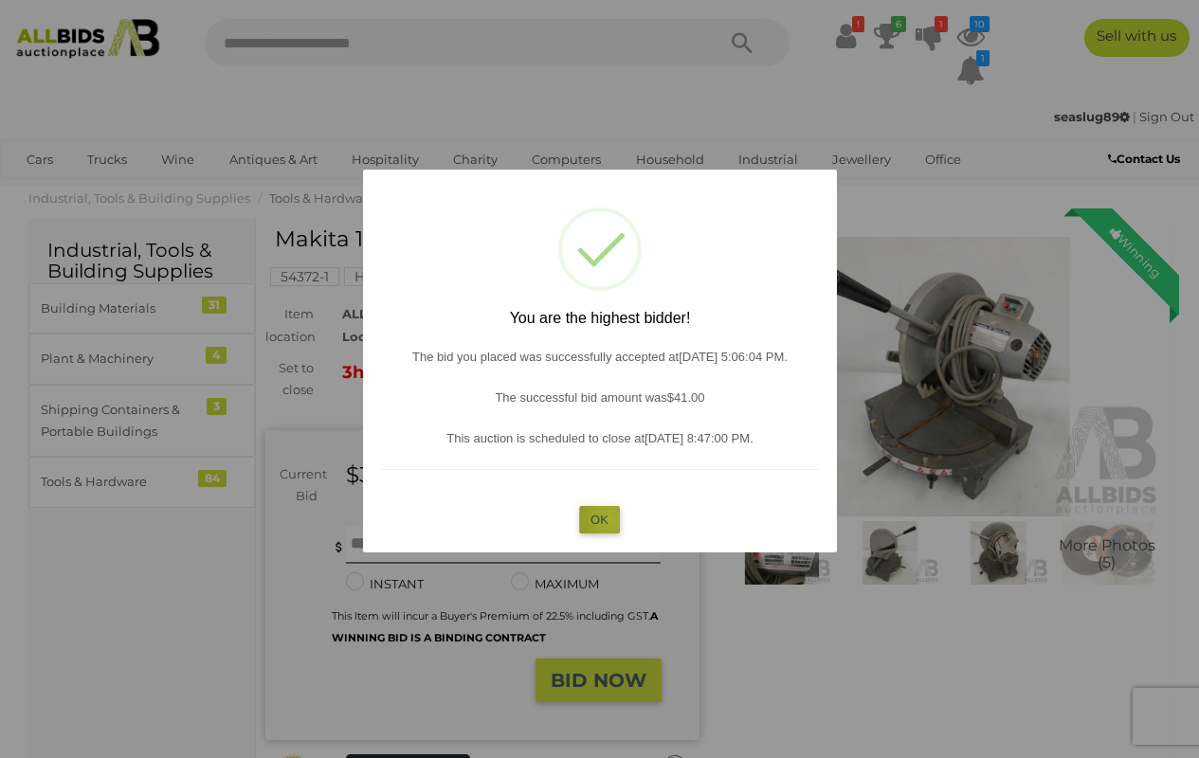
click at [610, 517] on button "OK" at bounding box center [599, 519] width 41 height 27
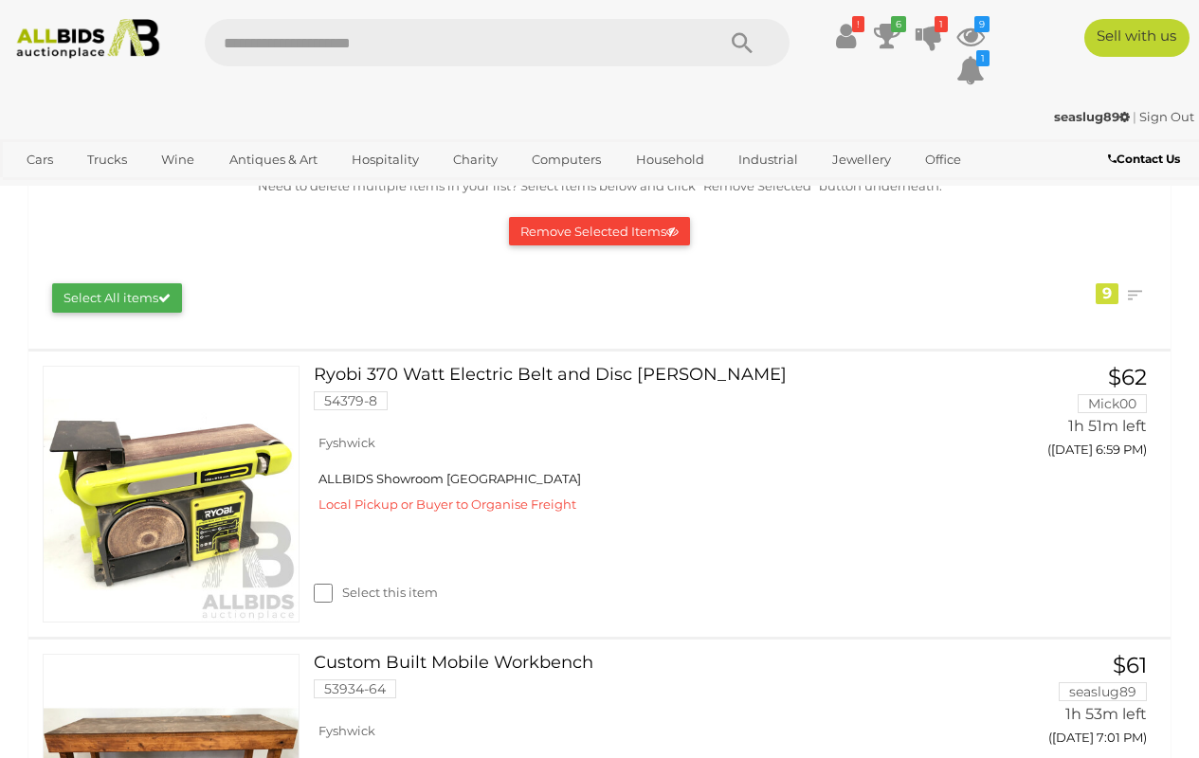
scroll to position [211, 0]
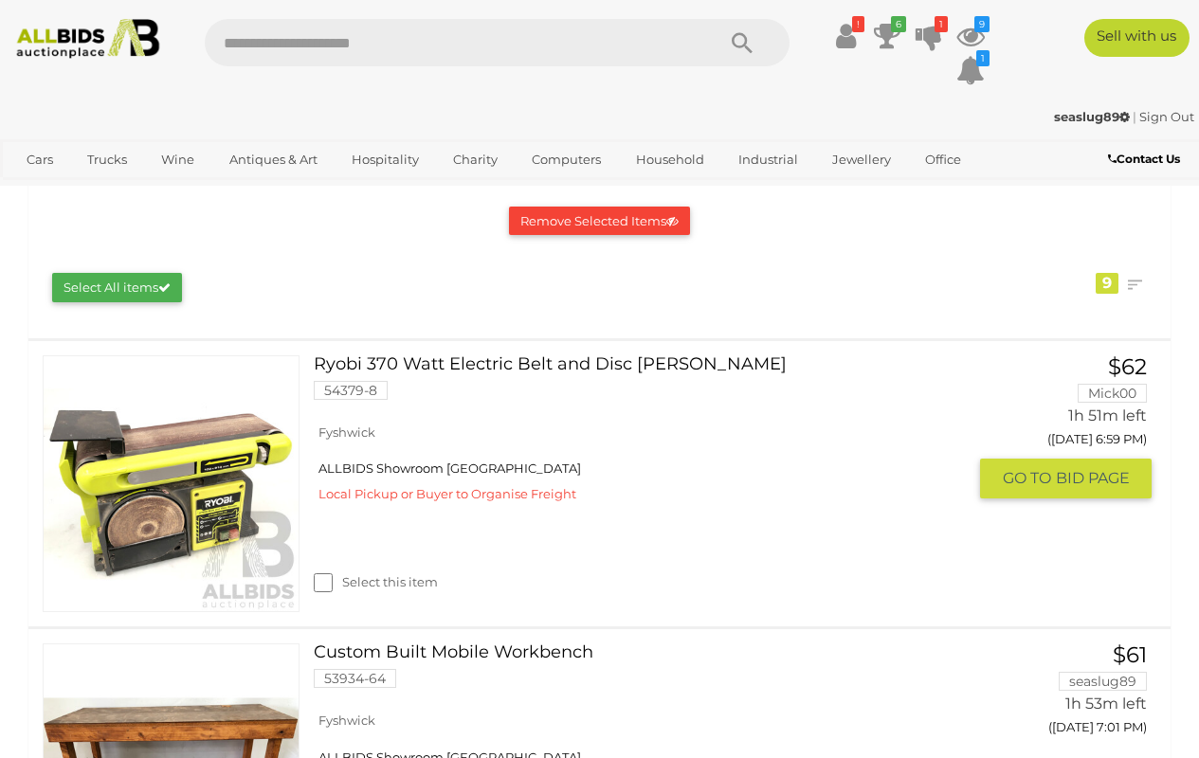
click at [220, 481] on link at bounding box center [171, 483] width 257 height 257
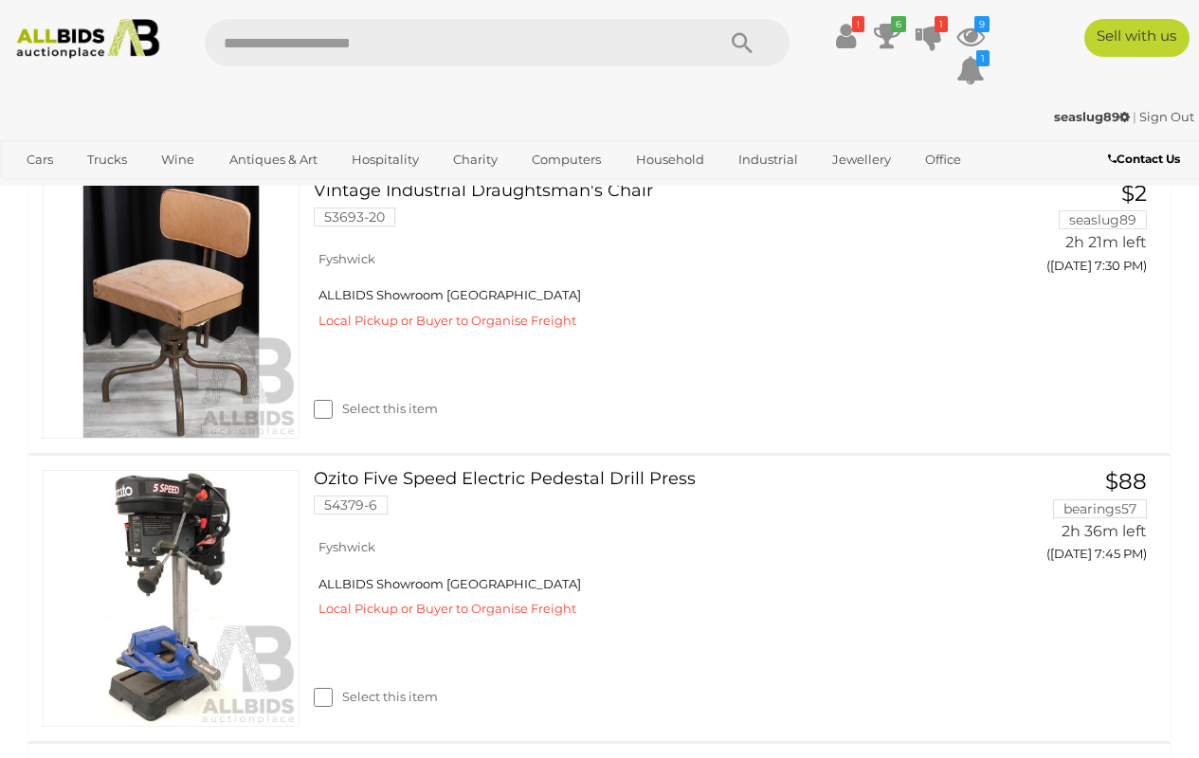
scroll to position [1755, 0]
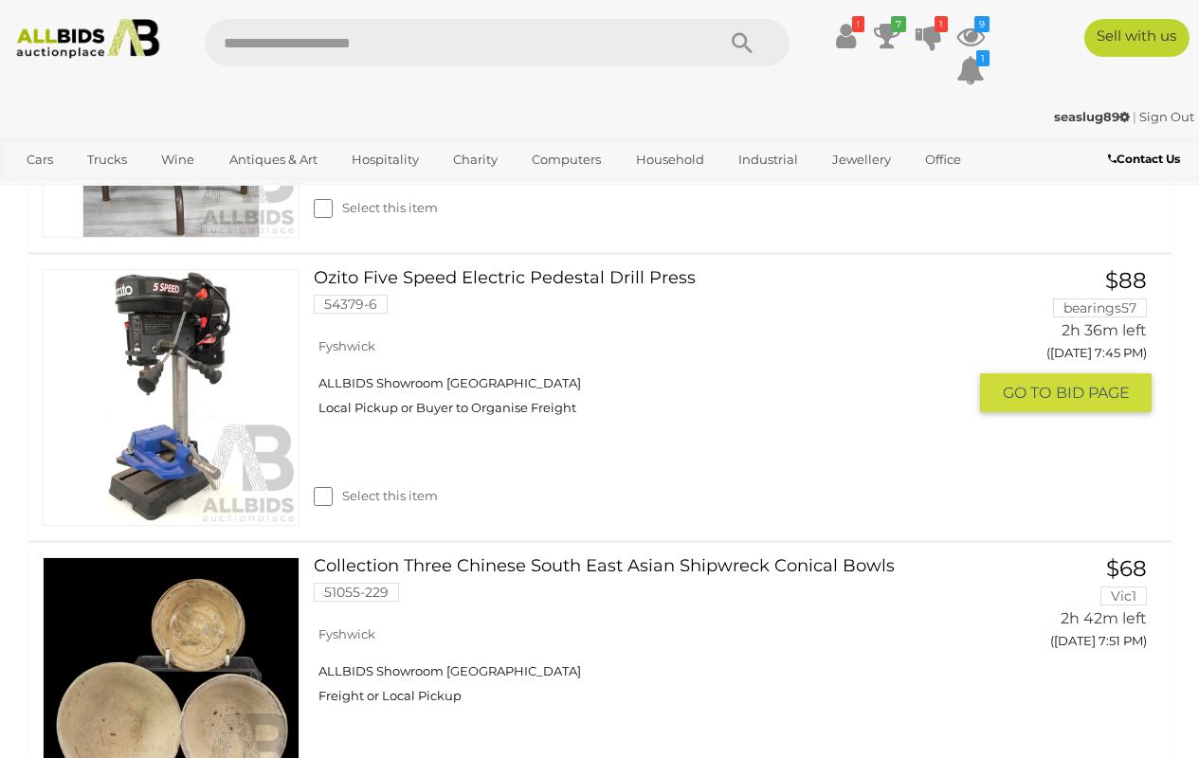
click at [241, 396] on link at bounding box center [171, 397] width 257 height 257
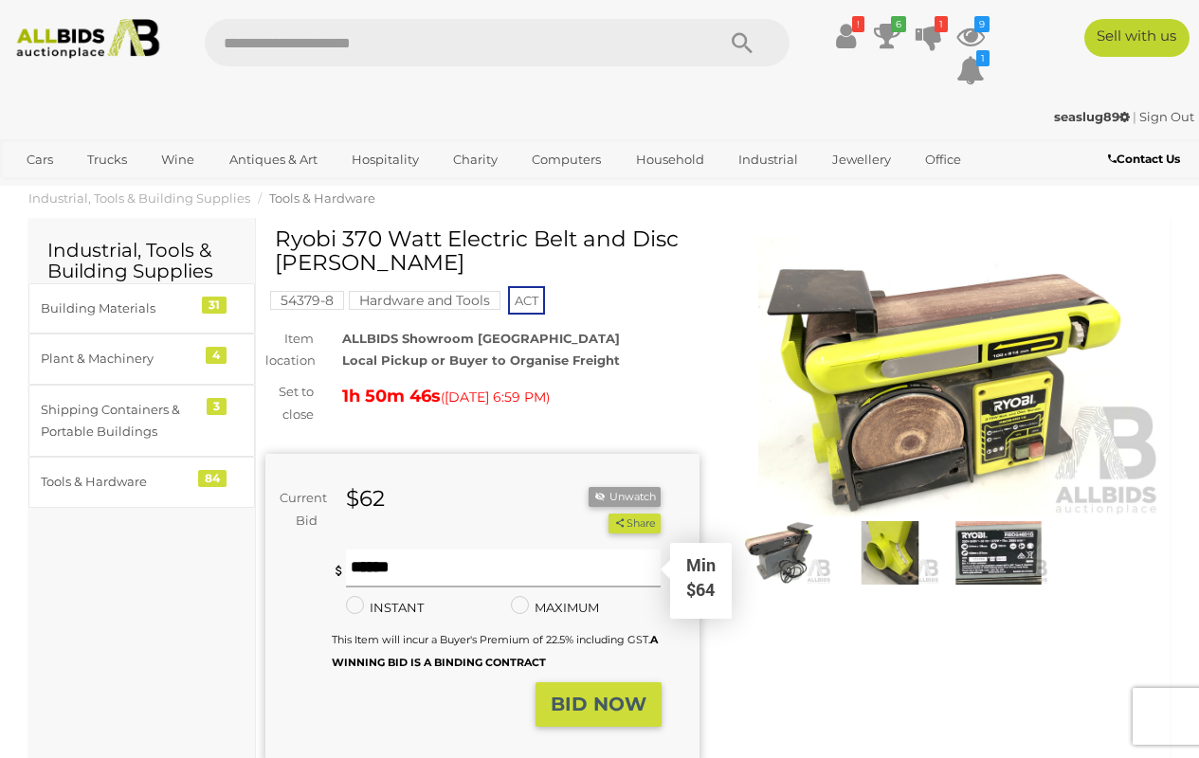
click at [448, 567] on input "text" at bounding box center [504, 569] width 316 height 38
type input "**"
click at [610, 696] on strong "BID NOW" at bounding box center [599, 704] width 96 height 23
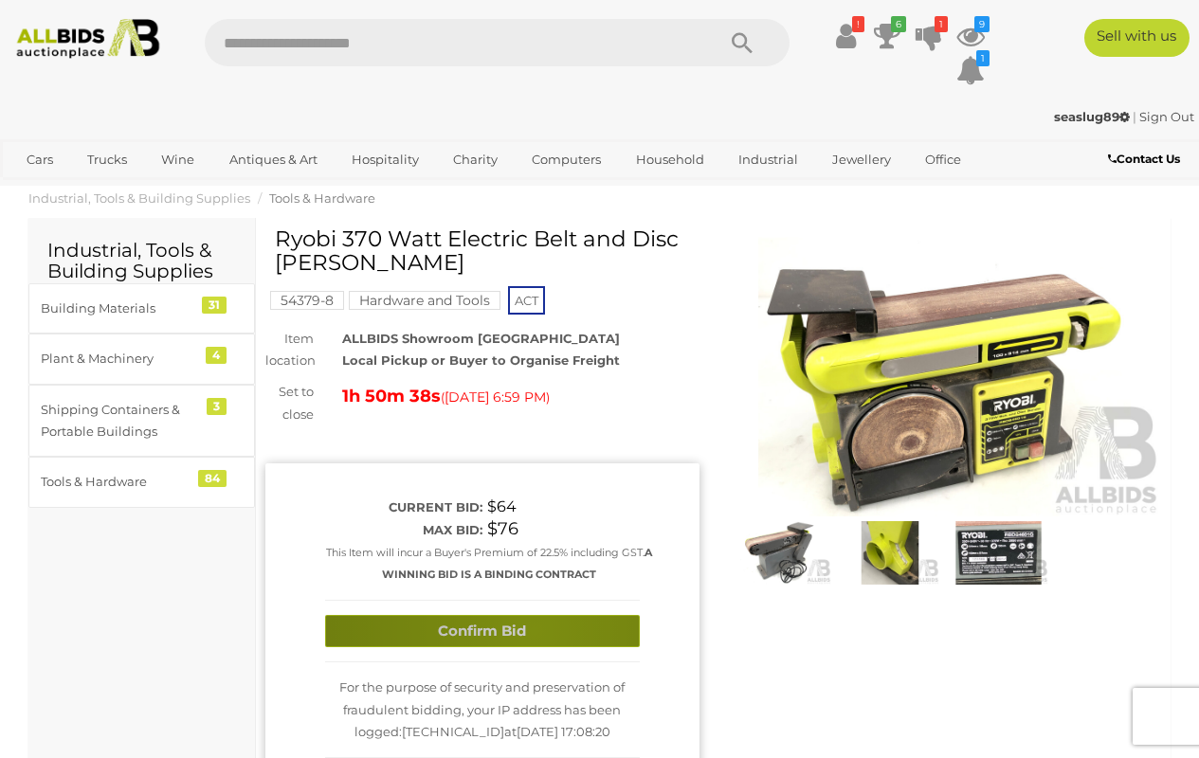
click at [534, 625] on button "Confirm Bid" at bounding box center [482, 631] width 315 height 33
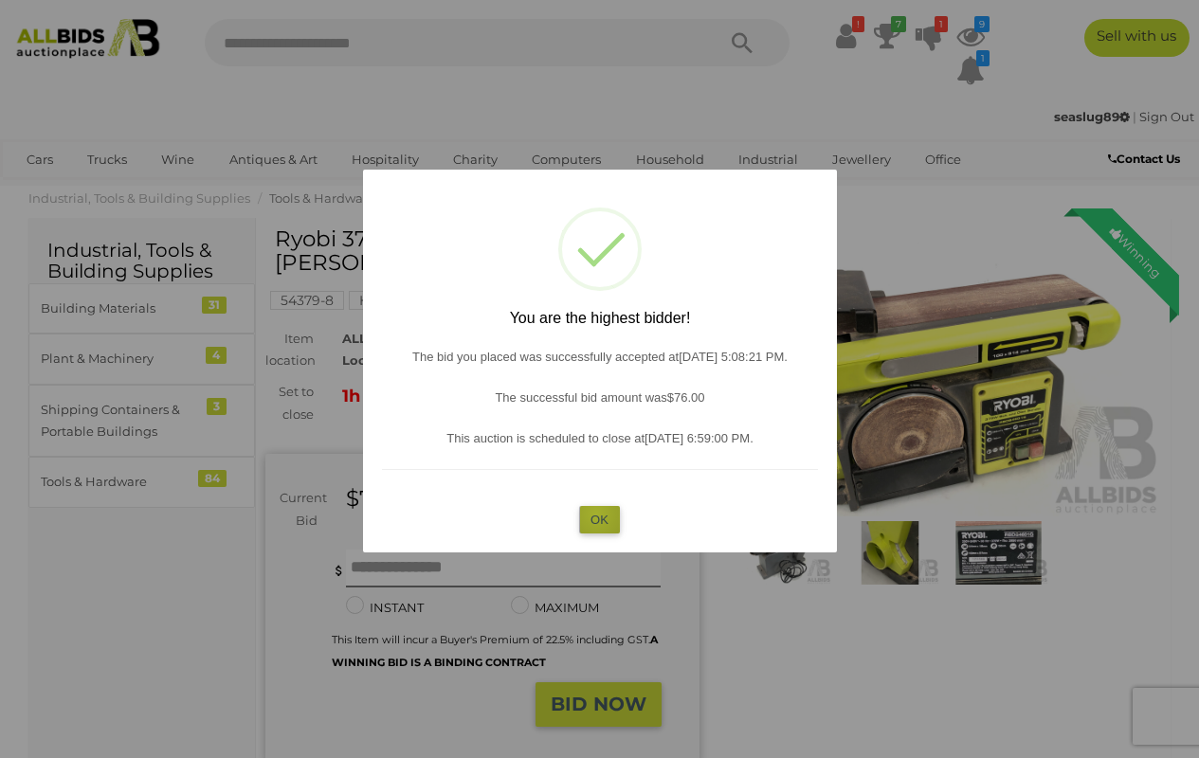
click at [596, 512] on button "OK" at bounding box center [599, 519] width 41 height 27
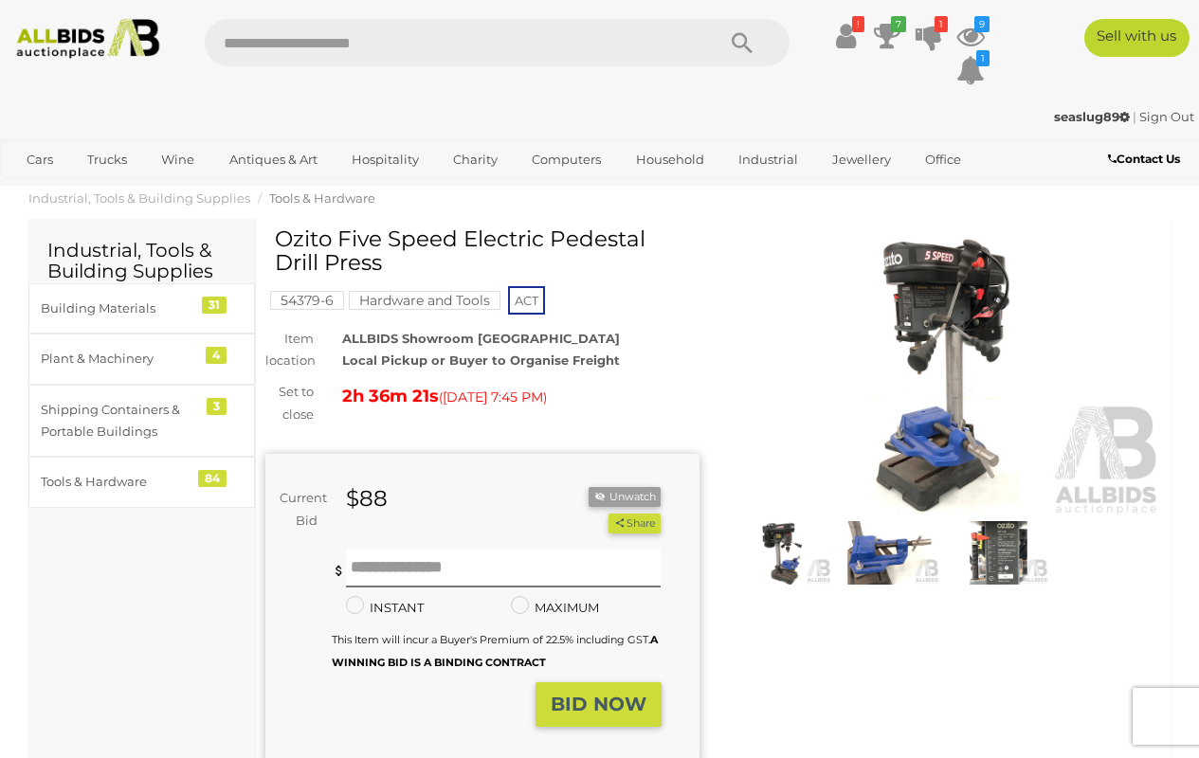
scroll to position [129, 0]
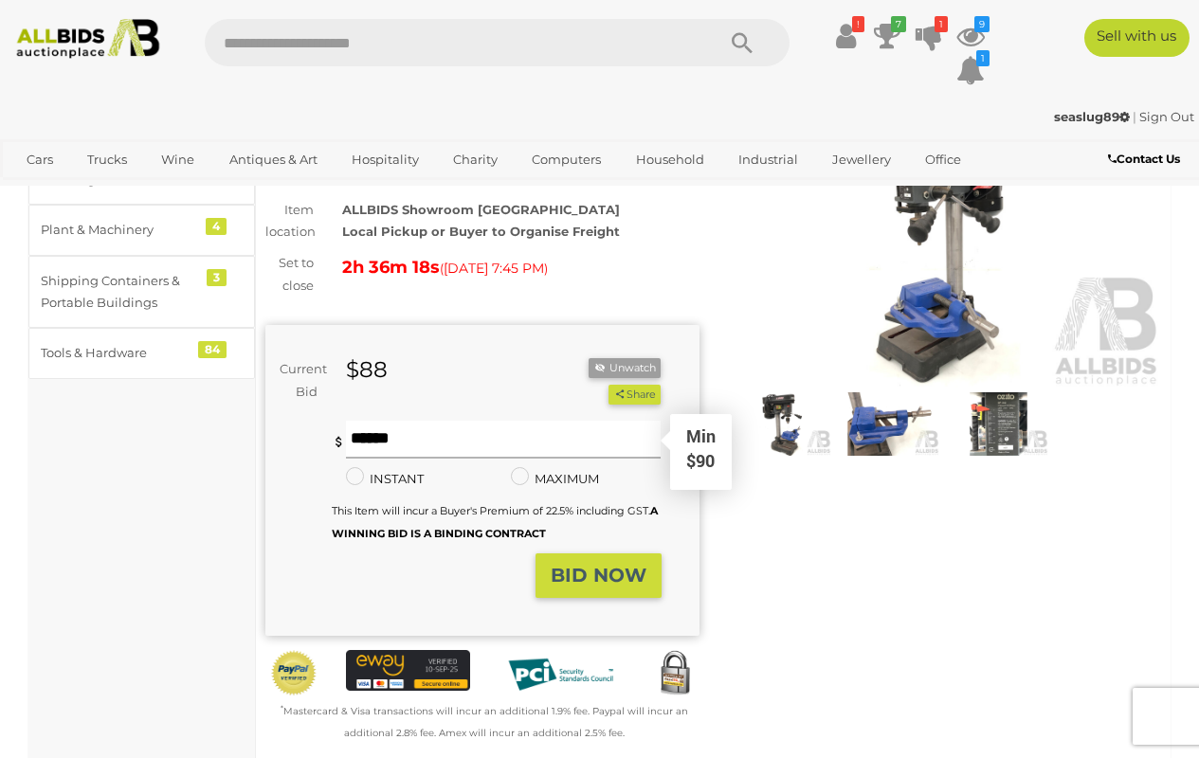
click at [537, 444] on input "text" at bounding box center [504, 440] width 316 height 38
type input "**"
click at [605, 585] on button "BID NOW" at bounding box center [598, 575] width 126 height 45
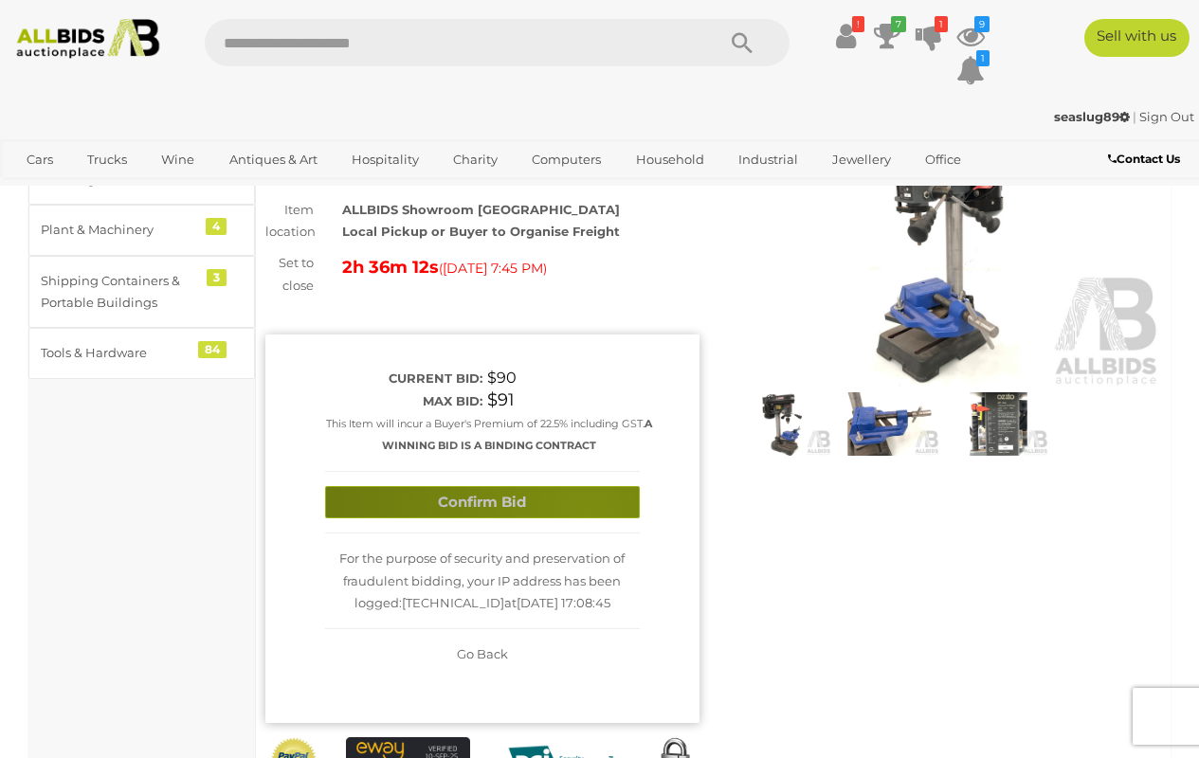
click at [587, 508] on button "Confirm Bid" at bounding box center [482, 502] width 315 height 33
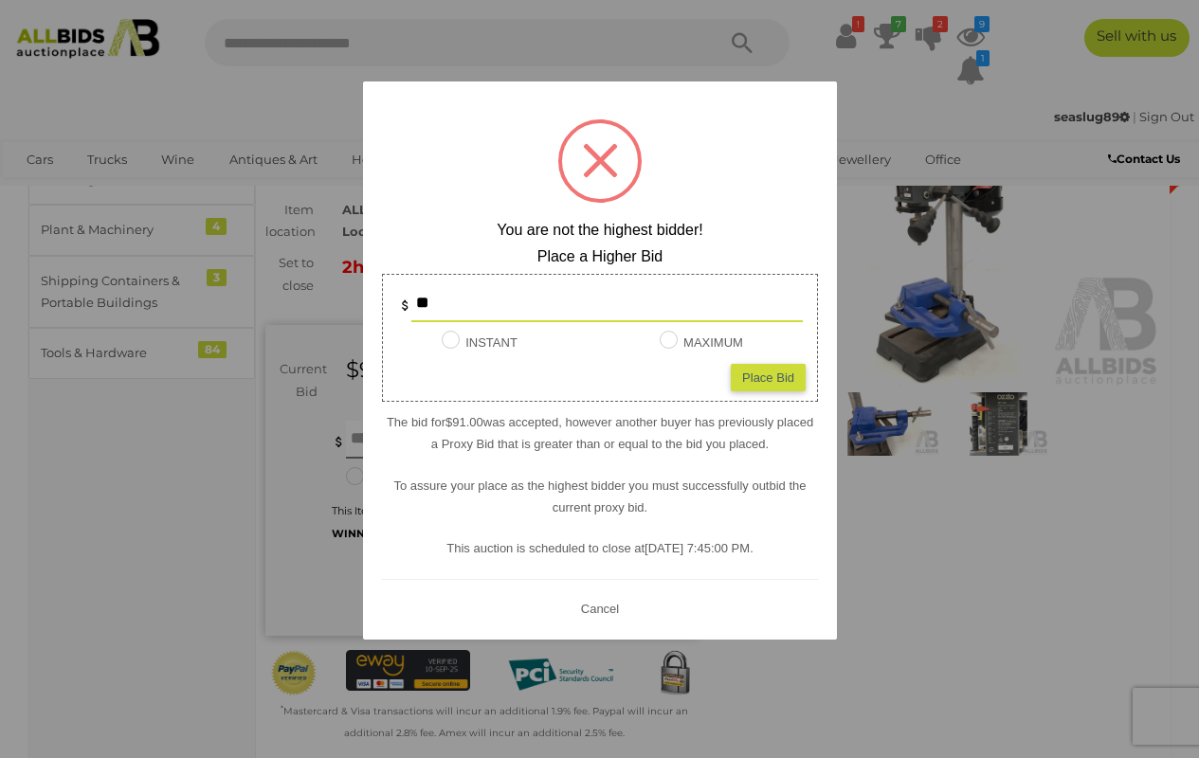
click at [757, 376] on div "Place Bid" at bounding box center [768, 377] width 75 height 27
type input "**"
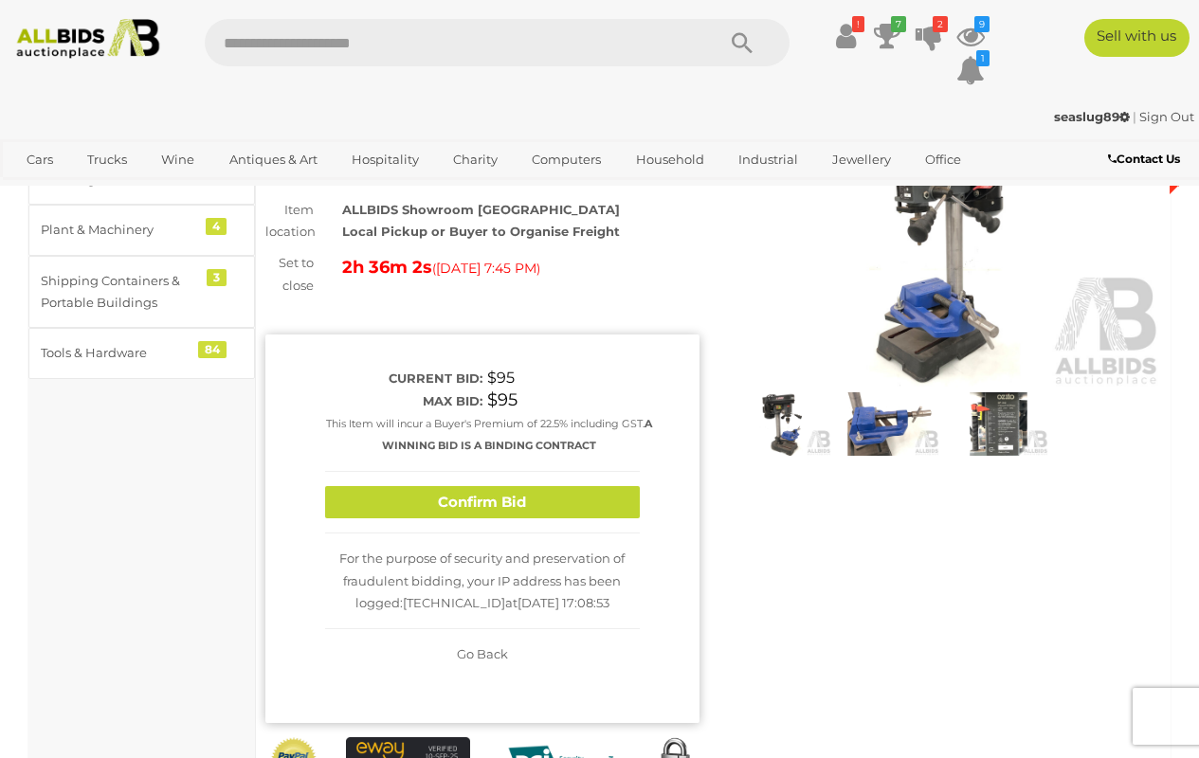
click at [468, 480] on div "Confirm Bid" at bounding box center [482, 503] width 315 height 63
click at [463, 492] on button "Confirm Bid" at bounding box center [482, 502] width 315 height 33
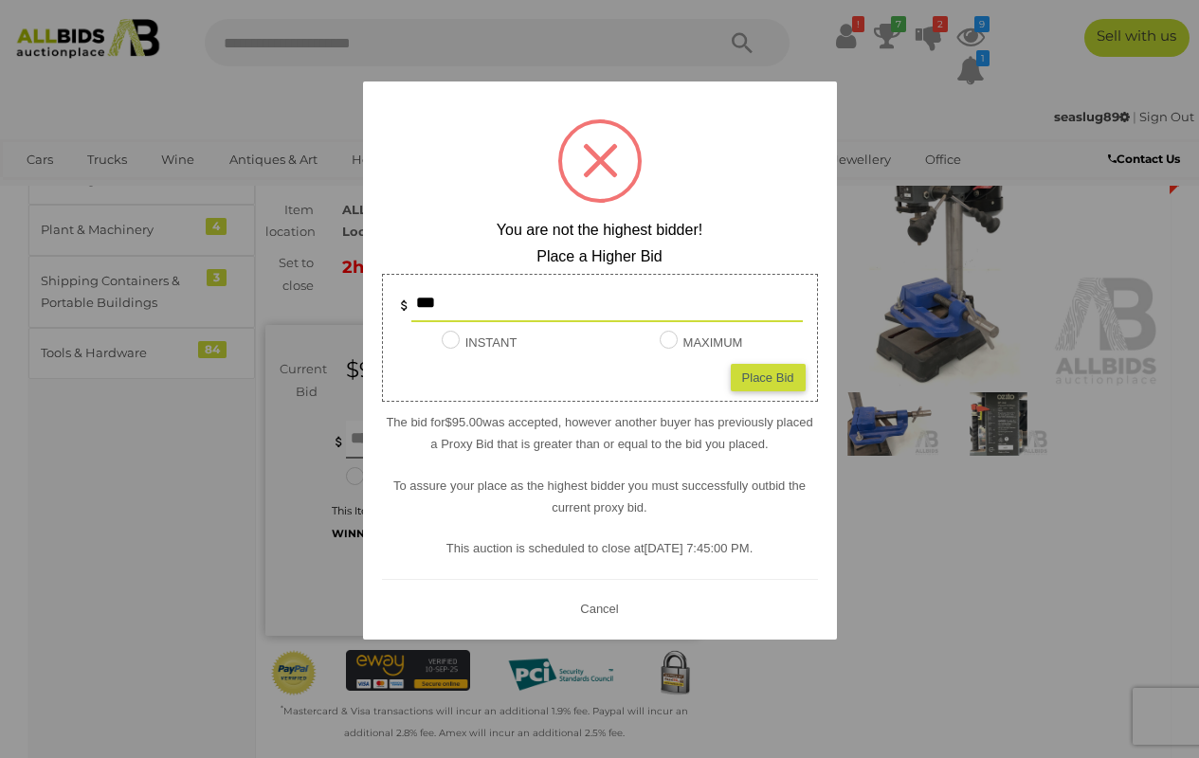
type input "***"
click at [768, 370] on div "Place Bid" at bounding box center [768, 377] width 75 height 27
type input "***"
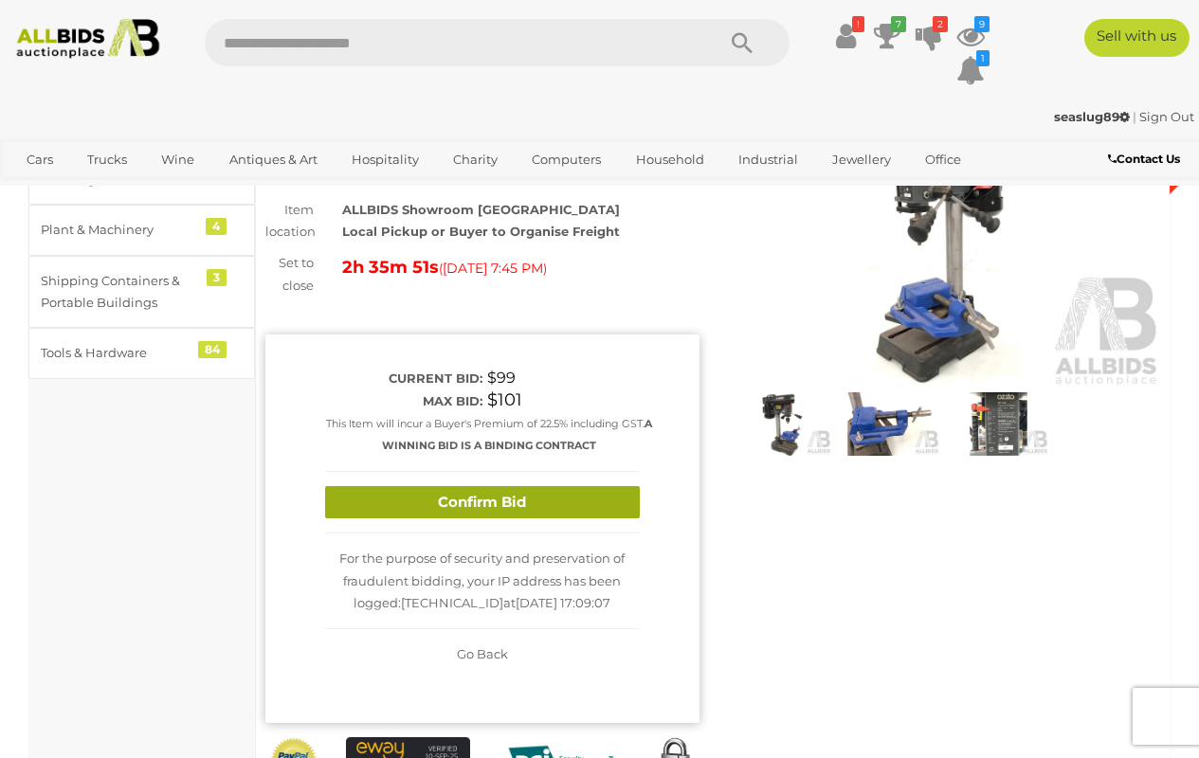
click at [530, 498] on button "Confirm Bid" at bounding box center [482, 502] width 315 height 33
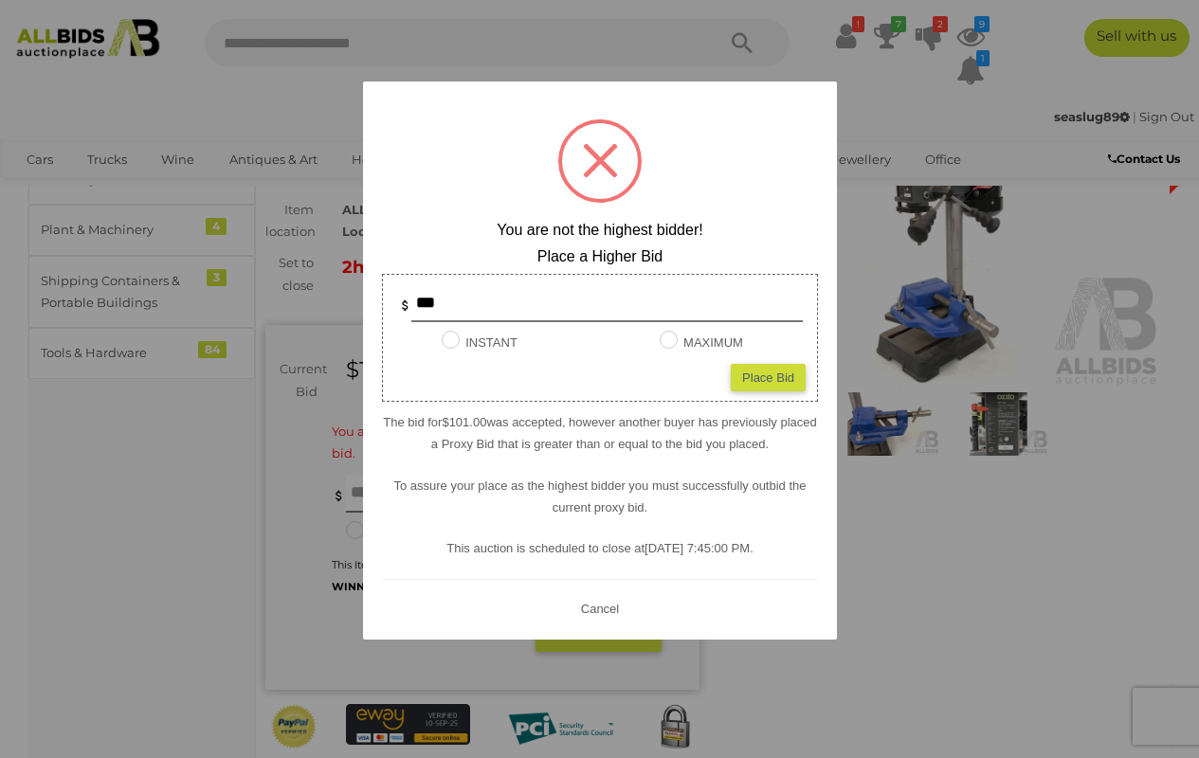
click at [590, 613] on button "Cancel" at bounding box center [598, 609] width 49 height 24
